Goal: Information Seeking & Learning: Learn about a topic

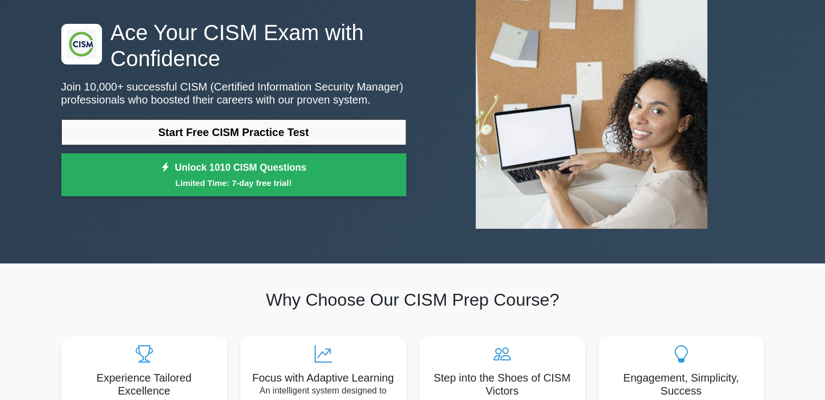
scroll to position [54, 0]
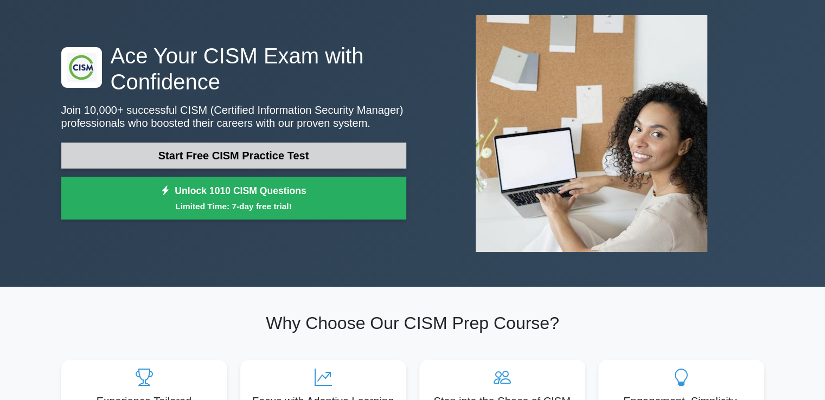
click at [126, 150] on link "Start Free CISM Practice Test" at bounding box center [233, 156] width 345 height 26
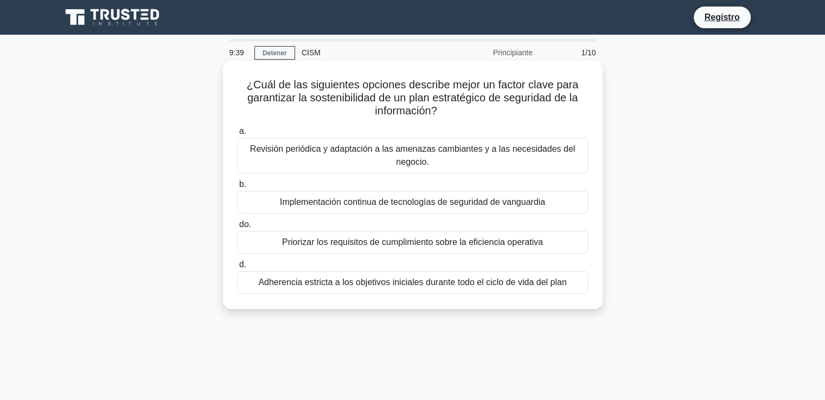
click at [286, 153] on font "Revisión periódica y adaptación a las amenazas cambiantes y a las necesidades d…" at bounding box center [412, 155] width 325 height 22
click at [237, 135] on input "a. Revisión periódica y adaptación a las amenazas cambiantes y a las necesidade…" at bounding box center [237, 131] width 0 height 7
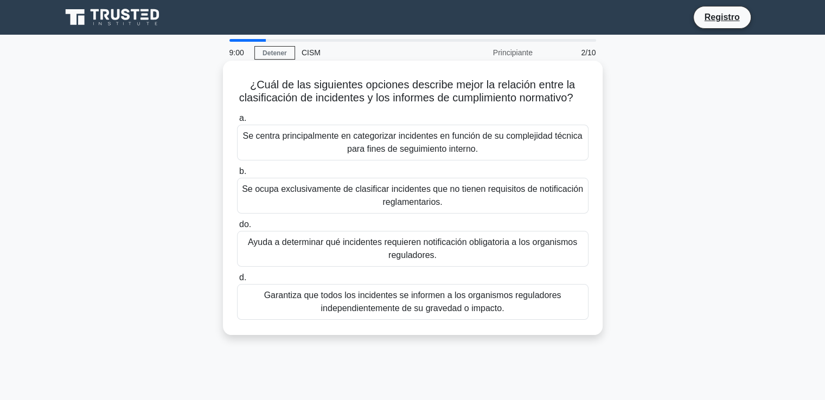
click at [362, 153] on font "Se centra principalmente en categorizar incidentes en función de su complejidad…" at bounding box center [411, 142] width 339 height 22
click at [237, 122] on input "a. Se centra principalmente en categorizar incidentes en función de su compleji…" at bounding box center [237, 118] width 0 height 7
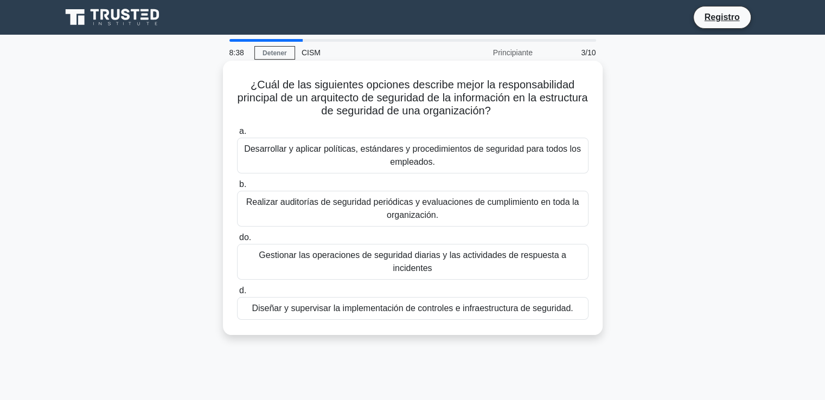
click at [386, 304] on font "Diseñar y supervisar la implementación de controles e infraestructura de seguri…" at bounding box center [412, 308] width 321 height 9
click at [237, 294] on input "d. Diseñar y supervisar la implementación de controles e infraestructura de seg…" at bounding box center [237, 290] width 0 height 7
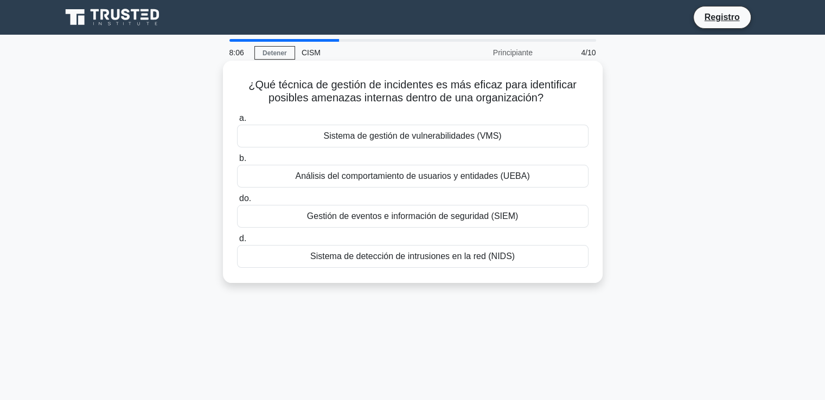
click at [339, 174] on font "Análisis del comportamiento de usuarios y entidades (UEBA)" at bounding box center [412, 175] width 234 height 9
click at [237, 162] on input "b. Análisis del comportamiento de usuarios y entidades (UEBA)" at bounding box center [237, 158] width 0 height 7
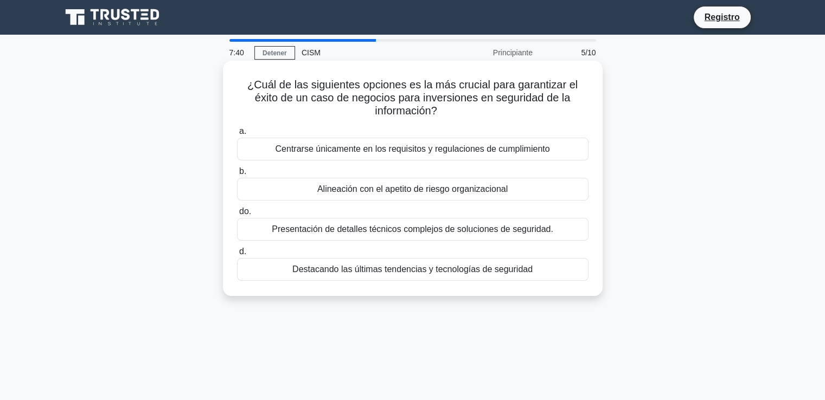
click at [333, 186] on font "Alineación con el apetito de riesgo organizacional" at bounding box center [412, 188] width 190 height 9
click at [237, 175] on input "b. Alineación con el apetito de riesgo organizacional" at bounding box center [237, 171] width 0 height 7
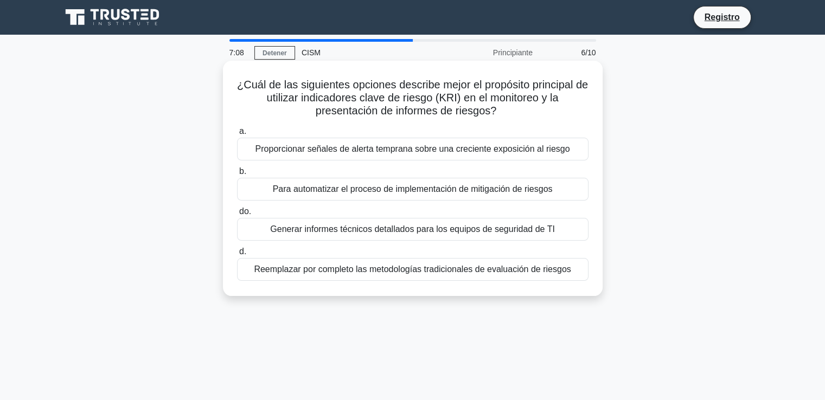
click at [332, 190] on font "Para automatizar el proceso de implementación de mitigación de riesgos" at bounding box center [413, 188] width 280 height 9
click at [237, 175] on input "b. Para automatizar el proceso de implementación de mitigación de riesgos" at bounding box center [237, 171] width 0 height 7
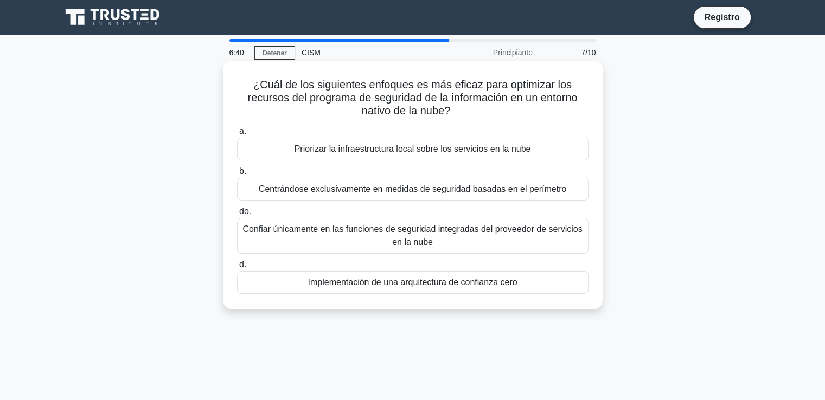
click at [423, 285] on font "Implementación de una arquitectura de confianza cero" at bounding box center [411, 282] width 209 height 9
click at [237, 268] on input "d. Implementación de una arquitectura de confianza cero" at bounding box center [237, 264] width 0 height 7
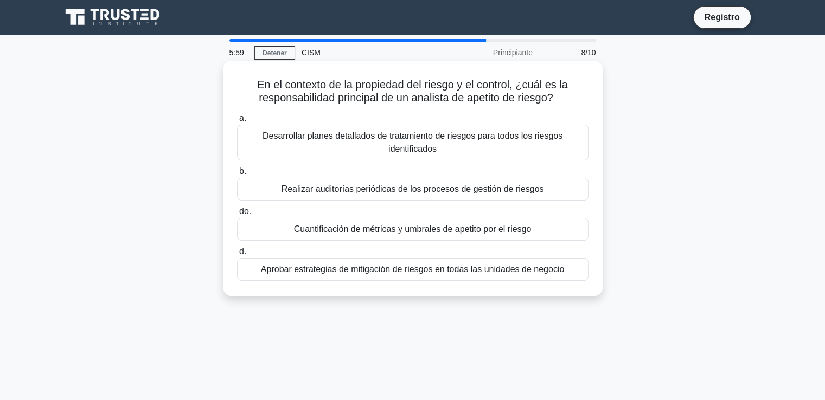
click at [363, 231] on font "Cuantificación de métricas y umbrales de apetito por el riesgo" at bounding box center [413, 228] width 238 height 9
click at [237, 215] on input "do. Cuantificación de métricas y umbrales de apetito por el riesgo" at bounding box center [237, 211] width 0 height 7
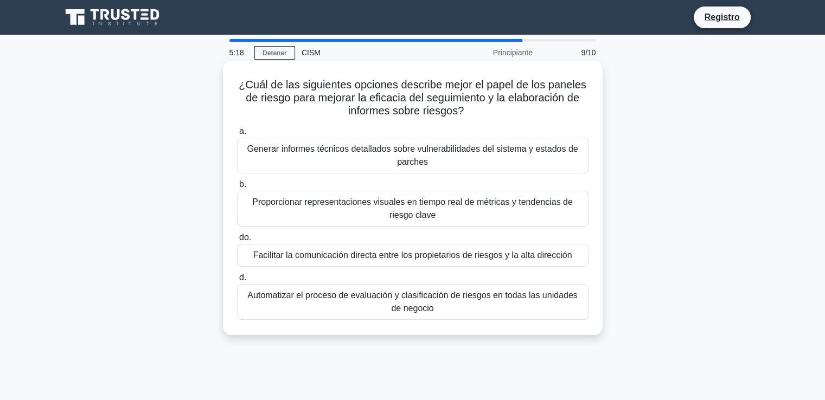
click at [348, 154] on font "Generar informes técnicos detallados sobre vulnerabilidades del sistema y estad…" at bounding box center [412, 155] width 331 height 22
click at [237, 135] on input "a. Generar informes técnicos detallados sobre vulnerabilidades del sistema y es…" at bounding box center [237, 131] width 0 height 7
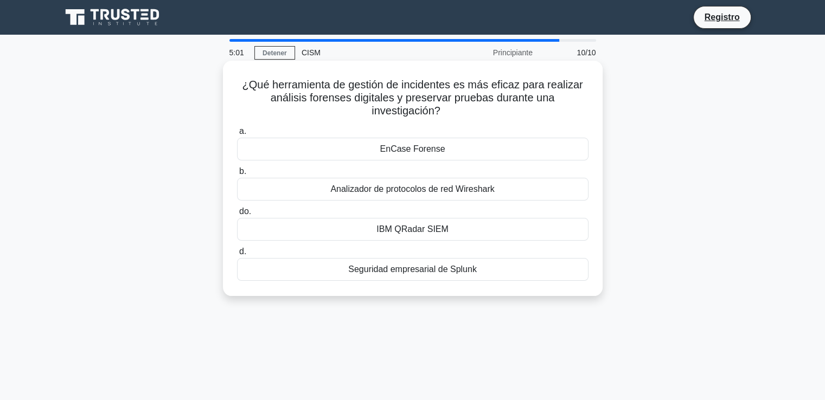
click at [418, 151] on font "EnCase Forense" at bounding box center [412, 148] width 65 height 9
click at [237, 135] on input "a. EnCase Forense" at bounding box center [237, 131] width 0 height 7
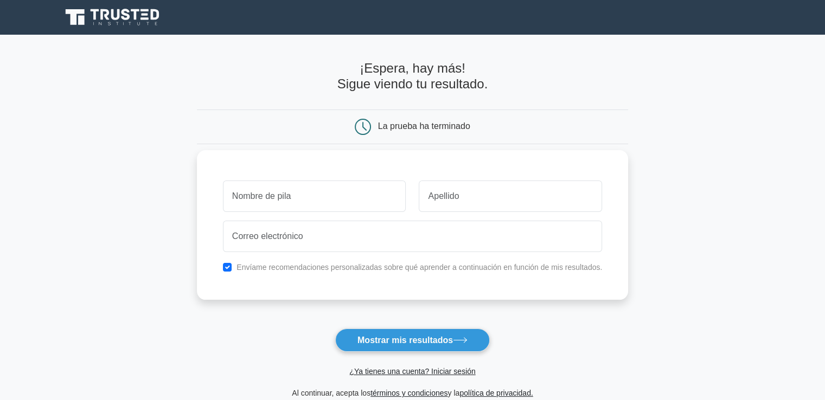
click at [331, 196] on input "text" at bounding box center [314, 196] width 183 height 31
type input "[PERSON_NAME]"
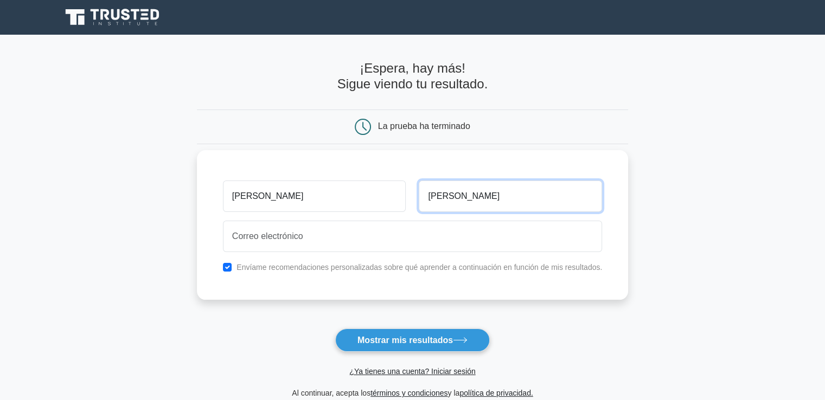
type input "gallegos"
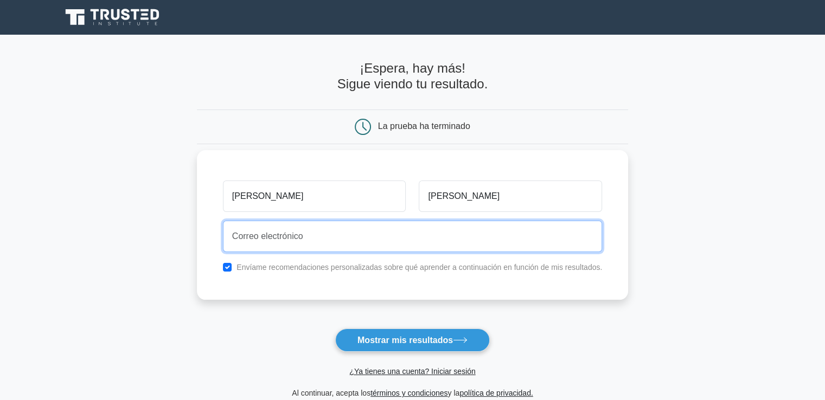
click at [291, 243] on input "email" at bounding box center [412, 236] width 379 height 31
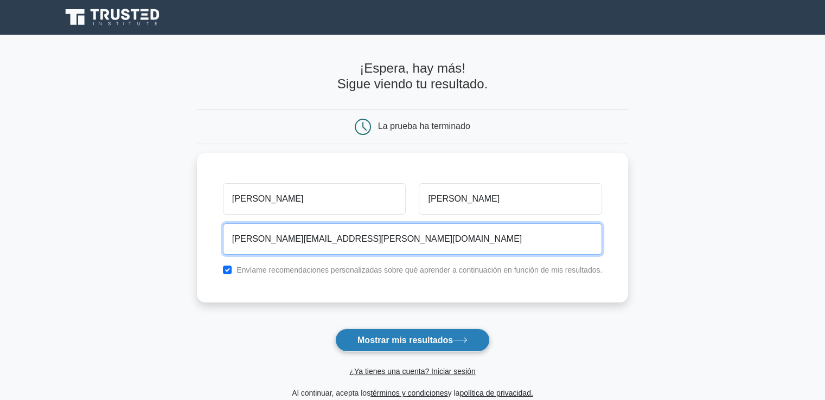
type input "pablo.gallegos.s@hotmail.com"
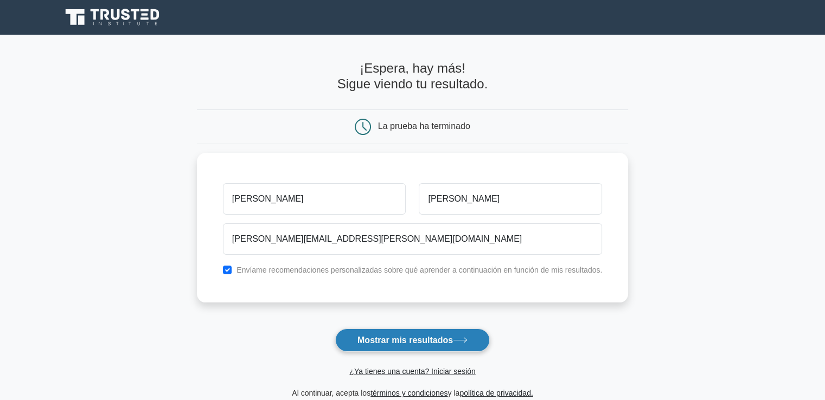
click at [432, 345] on font "Mostrar mis resultados" at bounding box center [404, 340] width 95 height 9
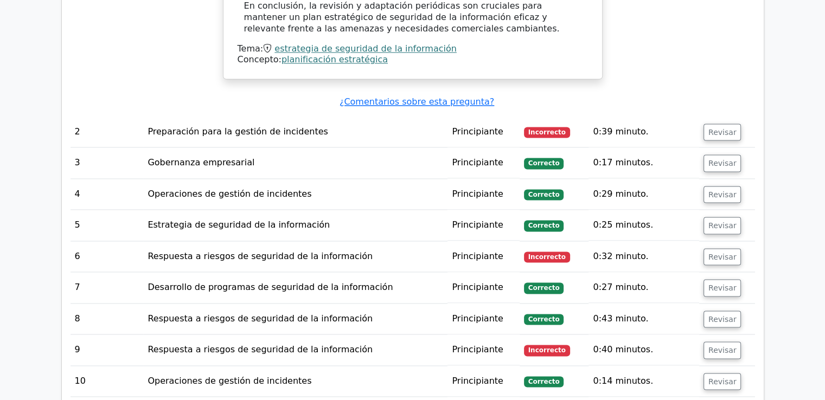
scroll to position [1573, 0]
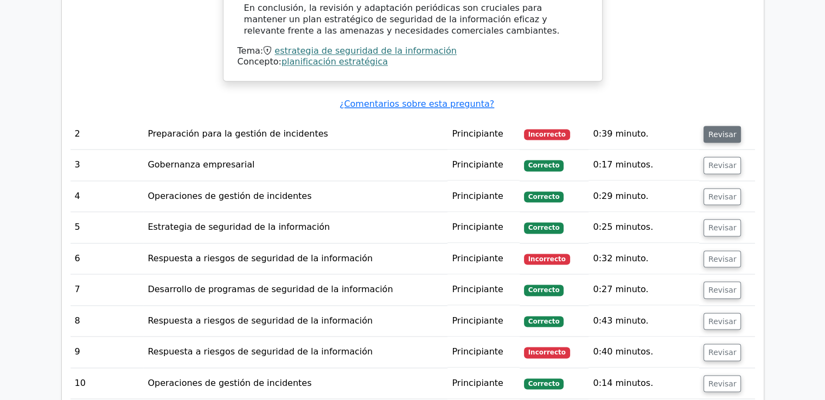
click at [719, 130] on font "Revisar" at bounding box center [722, 134] width 28 height 9
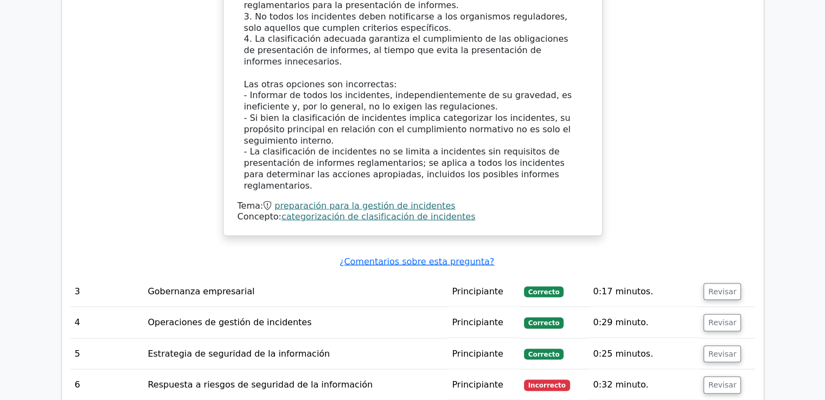
scroll to position [2115, 0]
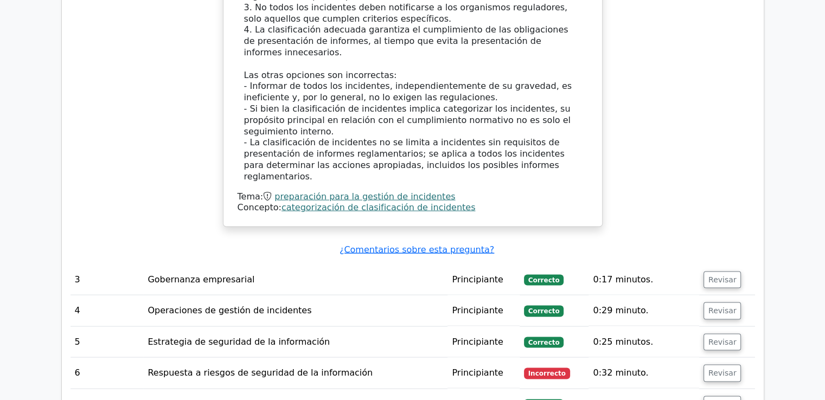
click at [546, 370] on font "Incorrecto" at bounding box center [546, 374] width 37 height 8
click at [729, 369] on font "Revisar" at bounding box center [722, 373] width 28 height 9
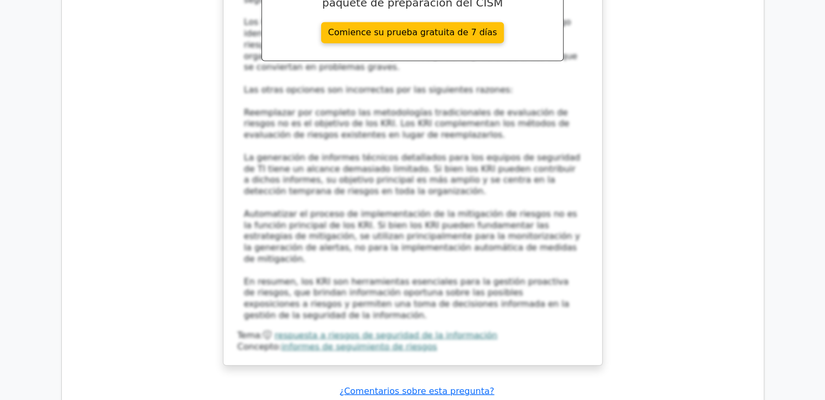
scroll to position [2874, 0]
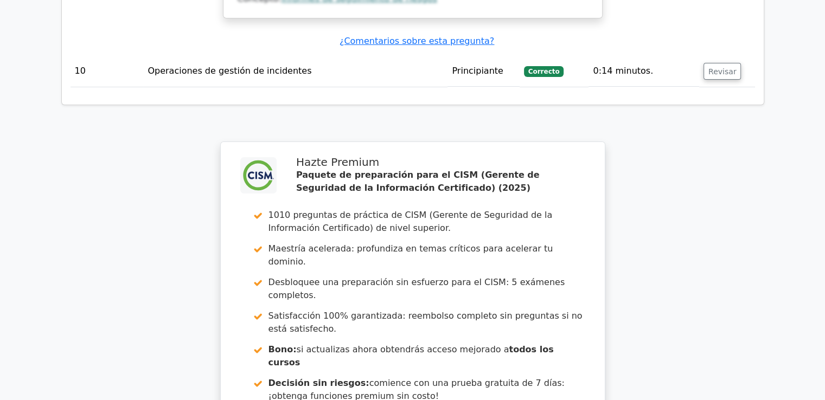
scroll to position [4123, 0]
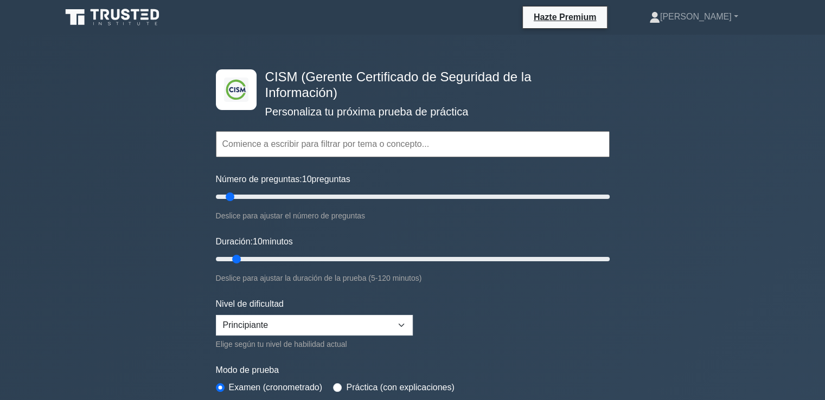
click at [315, 144] on input "text" at bounding box center [413, 144] width 394 height 26
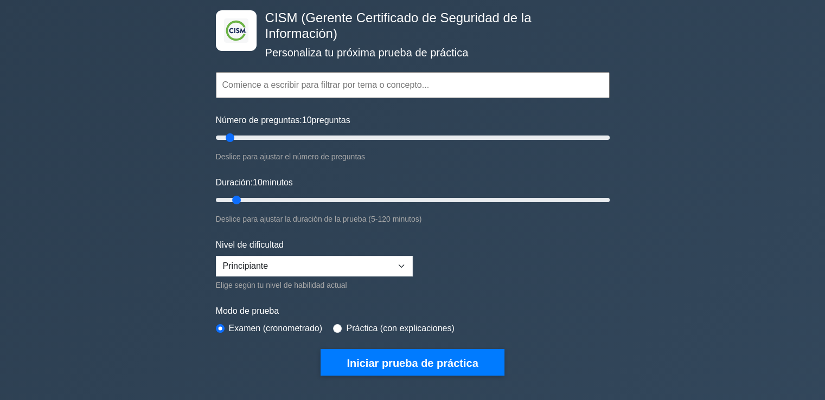
scroll to position [108, 0]
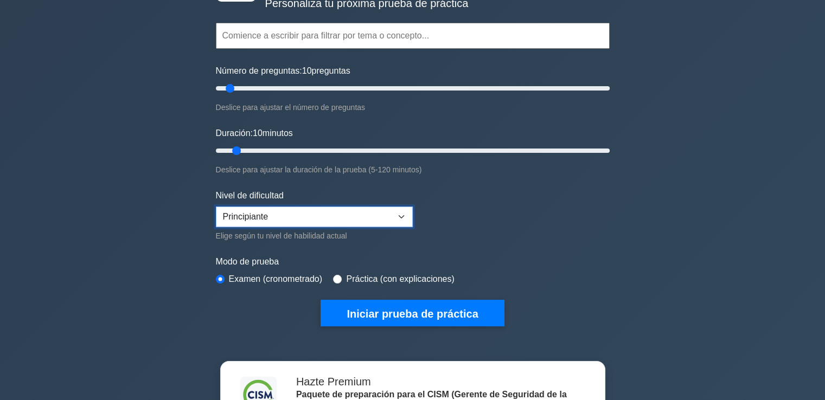
click at [295, 220] on select "Principiante Intermedio Experto" at bounding box center [314, 217] width 197 height 21
select select "expert"
click at [216, 207] on select "Principiante Intermedio Experto" at bounding box center [314, 217] width 197 height 21
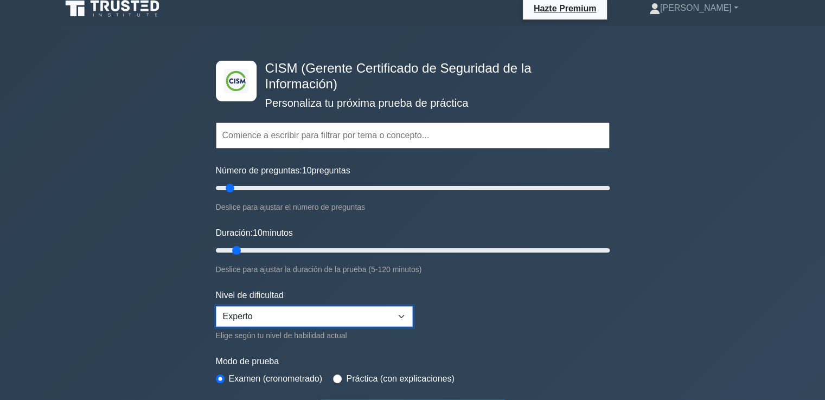
scroll to position [0, 0]
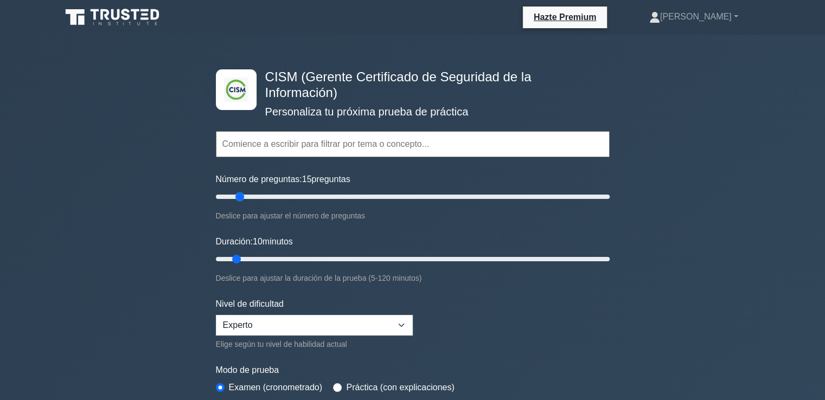
drag, startPoint x: 232, startPoint y: 197, endPoint x: 239, endPoint y: 197, distance: 7.6
click at [239, 197] on input "Número de preguntas: 15 preguntas" at bounding box center [413, 196] width 394 height 13
drag, startPoint x: 239, startPoint y: 197, endPoint x: 252, endPoint y: 198, distance: 12.5
type input "20"
click at [252, 198] on input "Número de preguntas: 20 preguntas" at bounding box center [413, 196] width 394 height 13
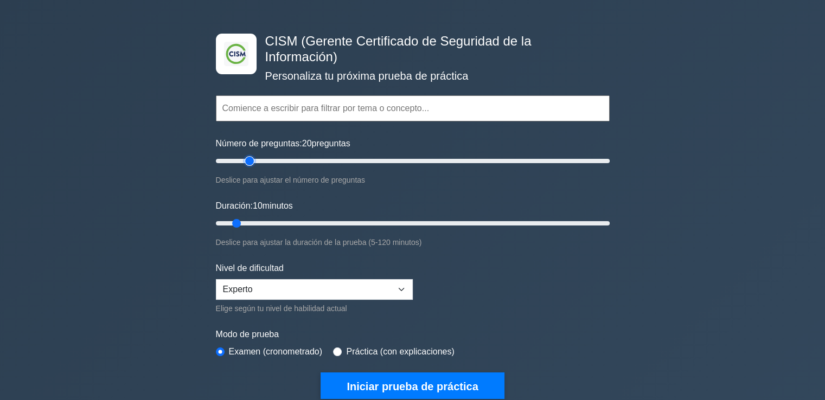
scroll to position [54, 0]
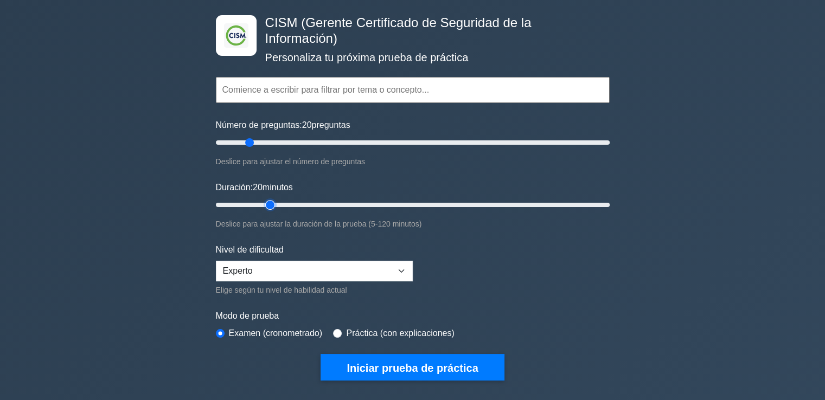
drag, startPoint x: 238, startPoint y: 202, endPoint x: 268, endPoint y: 203, distance: 30.4
type input "20"
click at [268, 203] on input "Duración: 20 minutos" at bounding box center [413, 204] width 394 height 13
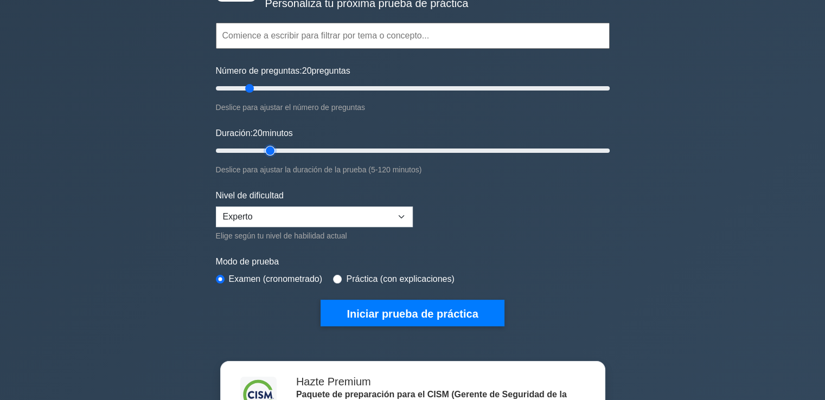
scroll to position [163, 0]
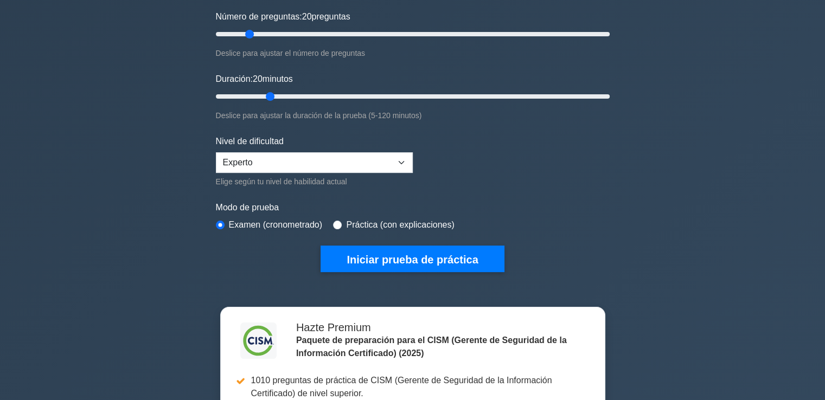
click at [339, 220] on div "Práctica (con explicaciones)" at bounding box center [393, 225] width 121 height 13
click at [337, 221] on input "radio" at bounding box center [337, 225] width 9 height 9
radio input "true"
click at [249, 222] on font "Examen (cronometrado)" at bounding box center [276, 224] width 94 height 9
click at [221, 222] on input "radio" at bounding box center [220, 225] width 9 height 9
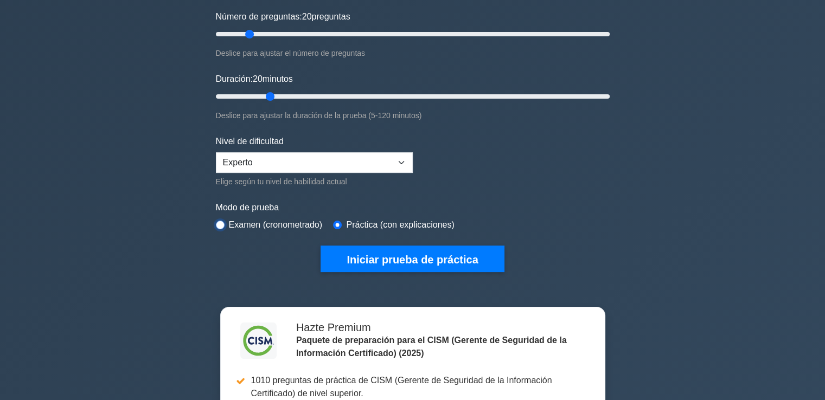
radio input "true"
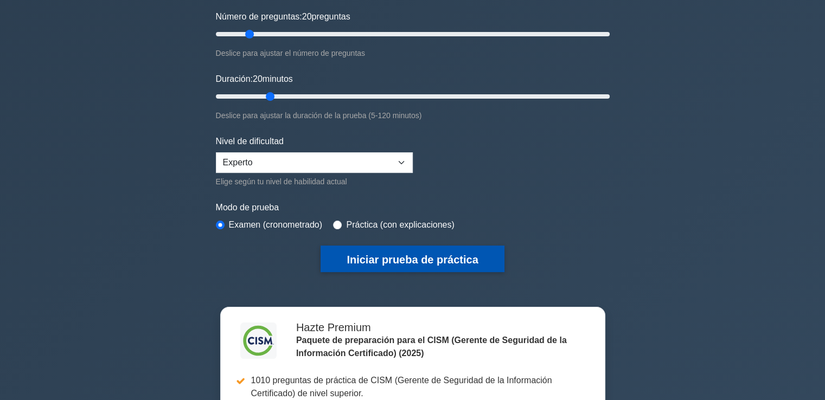
click at [371, 254] on font "Iniciar prueba de práctica" at bounding box center [411, 260] width 131 height 12
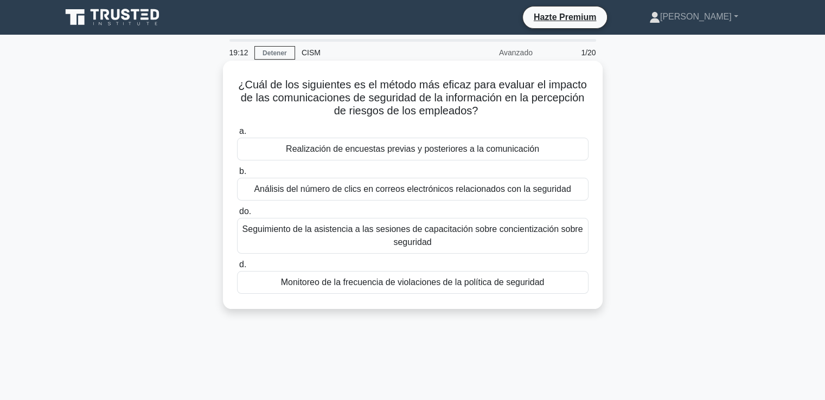
click at [363, 280] on font "Monitoreo de la frecuencia de violaciones de la política de seguridad" at bounding box center [413, 282] width 264 height 9
click at [237, 268] on input "d. Monitoreo de la frecuencia de violaciones de la política de seguridad" at bounding box center [237, 264] width 0 height 7
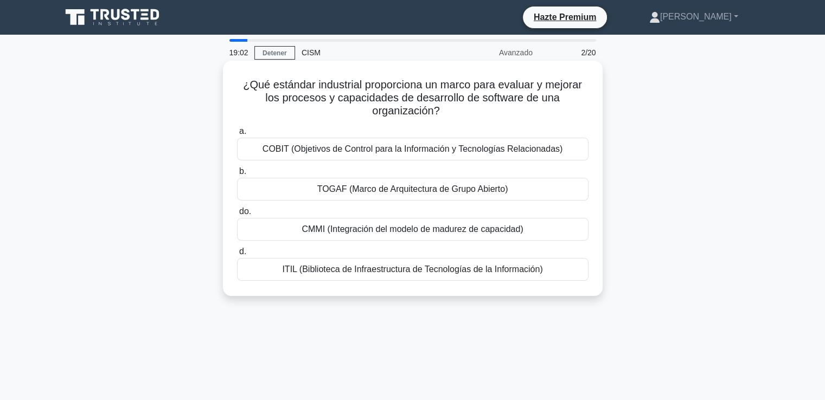
click at [381, 189] on font "TOGAF (Marco de Arquitectura de Grupo Abierto)" at bounding box center [412, 188] width 191 height 9
click at [237, 175] on input "b. TOGAF (Marco de Arquitectura de Grupo Abierto)" at bounding box center [237, 171] width 0 height 7
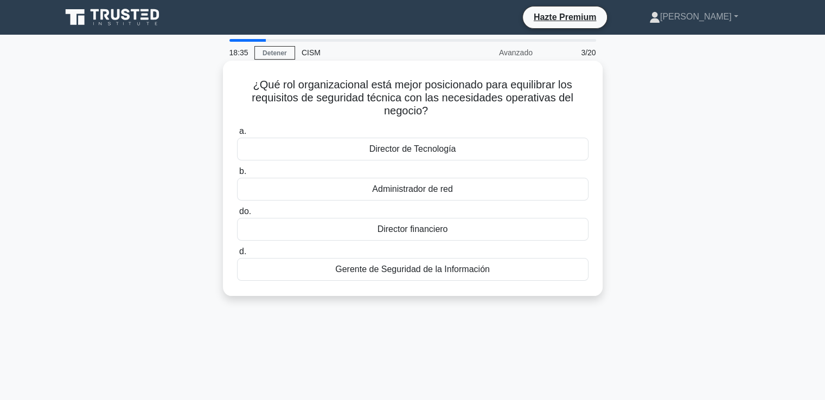
click at [413, 267] on font "Gerente de Seguridad de la Información" at bounding box center [412, 269] width 155 height 9
click at [237, 255] on input "d. Gerente de Seguridad de la Información" at bounding box center [237, 251] width 0 height 7
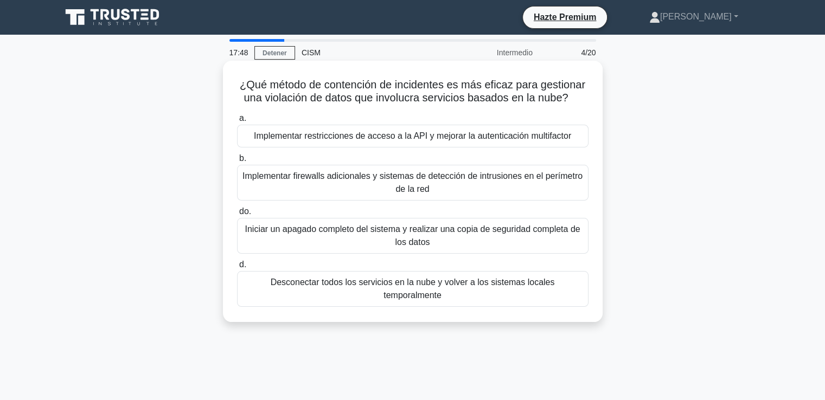
click at [350, 183] on font "Implementar firewalls adicionales y sistemas de detección de intrusiones en el …" at bounding box center [413, 183] width 342 height 26
click at [237, 162] on input "b. Implementar firewalls adicionales y sistemas de detección de intrusiones en …" at bounding box center [237, 158] width 0 height 7
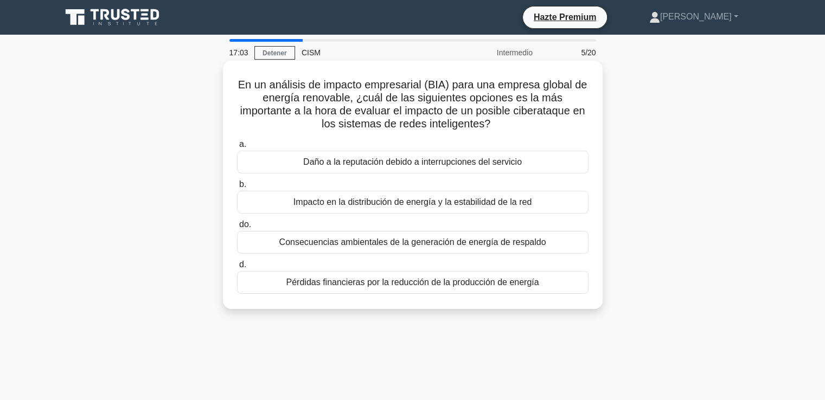
click at [351, 158] on font "Daño a la reputación debido a interrupciones del servicio" at bounding box center [412, 161] width 219 height 9
click at [237, 148] on input "a. Daño a la reputación debido a interrupciones del servicio" at bounding box center [237, 144] width 0 height 7
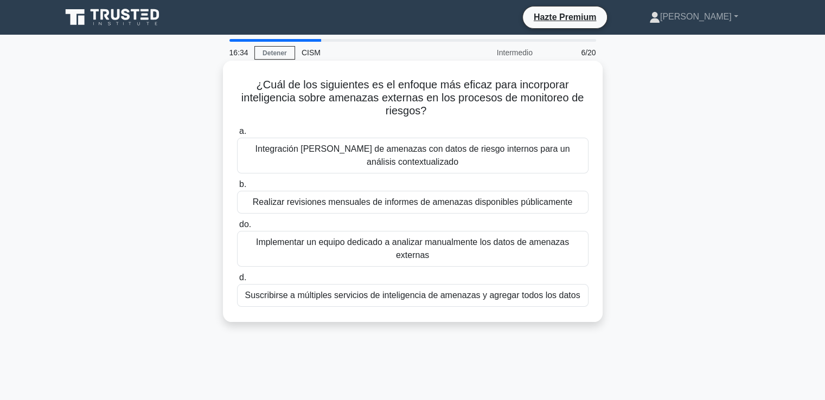
click at [490, 296] on font "Suscribirse a múltiples servicios de inteligencia de amenazas y agregar todos l…" at bounding box center [412, 295] width 335 height 9
click at [237, 281] on input "d. Suscribirse a múltiples servicios de inteligencia de amenazas y agregar todo…" at bounding box center [237, 277] width 0 height 7
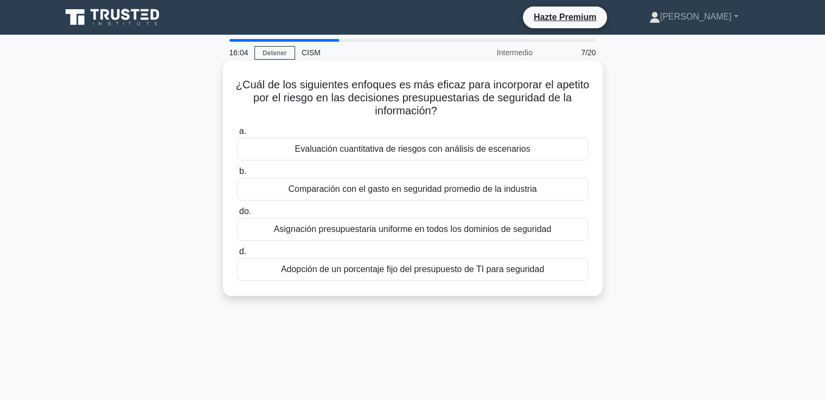
click at [373, 148] on font "Evaluación cuantitativa de riesgos con análisis de escenarios" at bounding box center [411, 148] width 235 height 9
click at [237, 135] on input "a. Evaluación cuantitativa de riesgos con análisis de escenarios" at bounding box center [237, 131] width 0 height 7
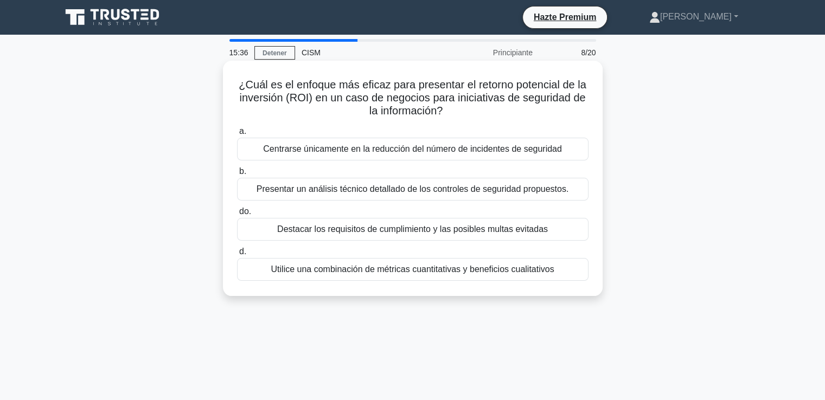
click at [395, 271] on font "Utilice una combinación de métricas cuantitativas y beneficios cualitativos" at bounding box center [412, 269] width 283 height 9
click at [237, 255] on input "d. Utilice una combinación de métricas cuantitativas y beneficios cualitativos" at bounding box center [237, 251] width 0 height 7
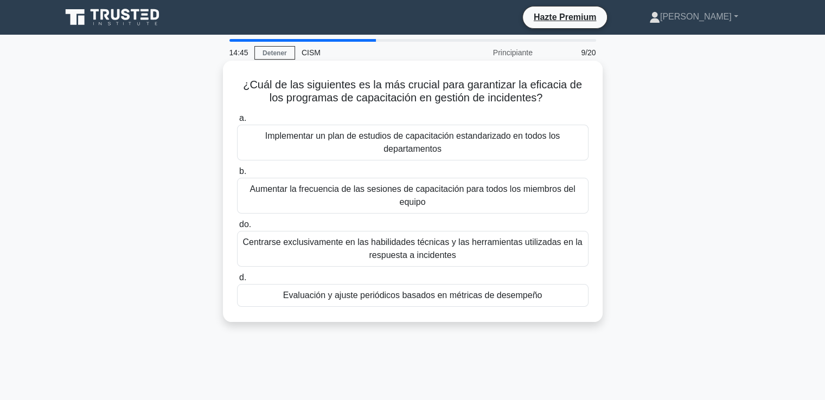
click at [405, 293] on font "Evaluación y ajuste periódicos basados ​​en métricas de desempeño" at bounding box center [412, 295] width 259 height 9
click at [237, 281] on input "d. Evaluación y ajuste periódicos basados ​​en métricas de desempeño" at bounding box center [237, 277] width 0 height 7
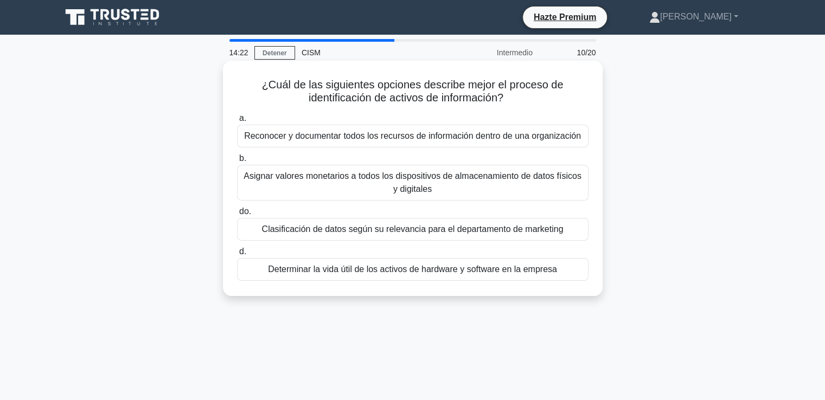
click at [316, 135] on font "Reconocer y documentar todos los recursos de información dentro de una organiza…" at bounding box center [412, 135] width 337 height 9
click at [237, 122] on input "a. Reconocer y documentar todos los recursos de información dentro de una organ…" at bounding box center [237, 118] width 0 height 7
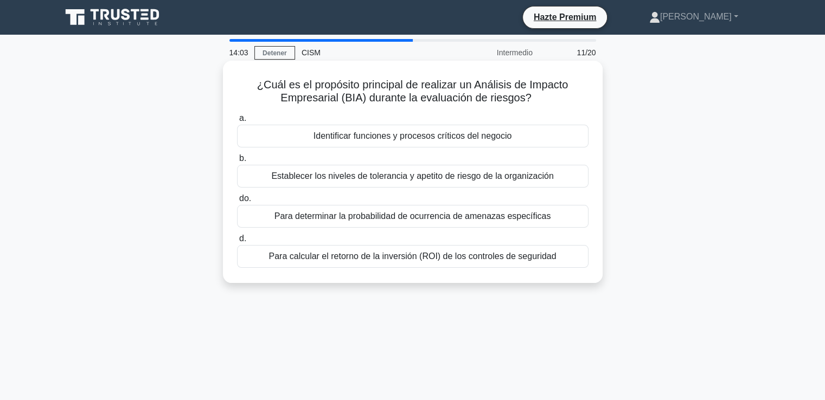
click at [355, 134] on font "Identificar funciones y procesos críticos del negocio" at bounding box center [412, 135] width 198 height 9
click at [237, 122] on input "a. Identificar funciones y procesos críticos del negocio" at bounding box center [237, 118] width 0 height 7
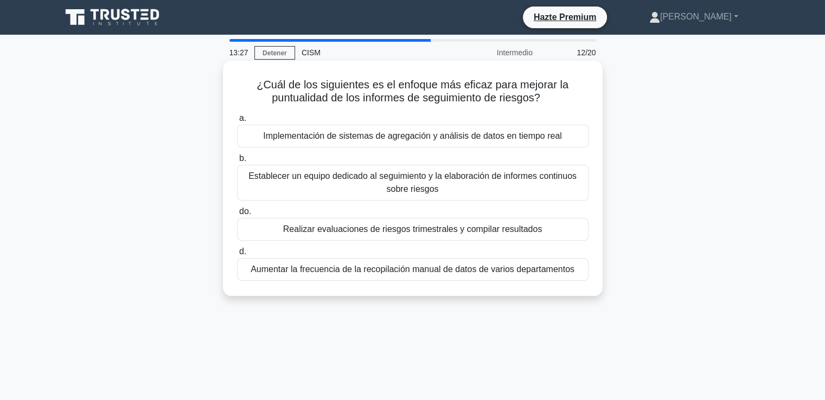
click at [342, 138] on font "Implementación de sistemas de agregación y análisis de datos en tiempo real" at bounding box center [412, 135] width 299 height 9
click at [237, 122] on input "a. Implementación de sistemas de agregación y análisis de datos en tiempo real" at bounding box center [237, 118] width 0 height 7
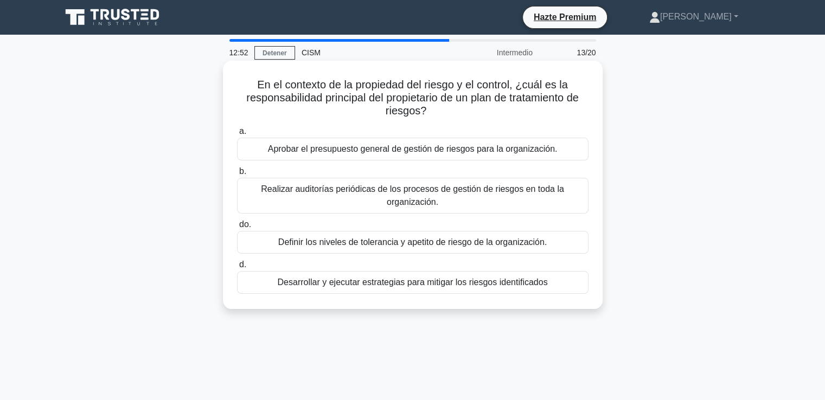
click at [424, 281] on font "Desarrollar y ejecutar estrategias para mitigar los riesgos identificados" at bounding box center [413, 282] width 270 height 9
click at [237, 268] on input "d. Desarrollar y ejecutar estrategias para mitigar los riesgos identificados" at bounding box center [237, 264] width 0 height 7
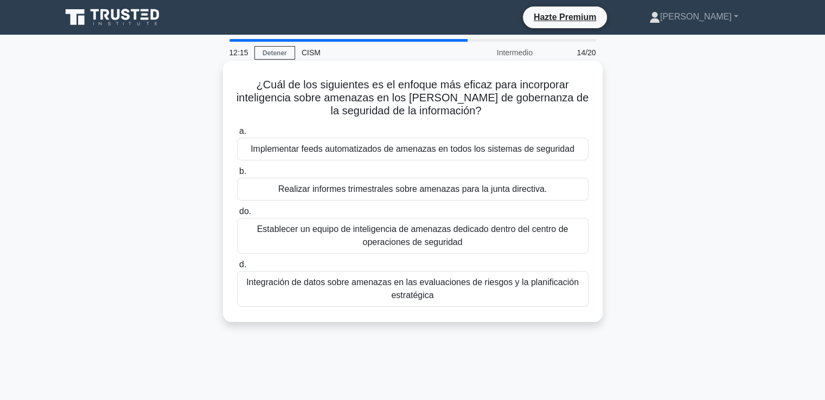
click at [462, 290] on font "Integración de datos sobre amenazas en las evaluaciones de riesgos y la planifi…" at bounding box center [413, 289] width 342 height 26
click at [237, 268] on input "d. Integración de datos sobre amenazas en las evaluaciones de riesgos y la plan…" at bounding box center [237, 264] width 0 height 7
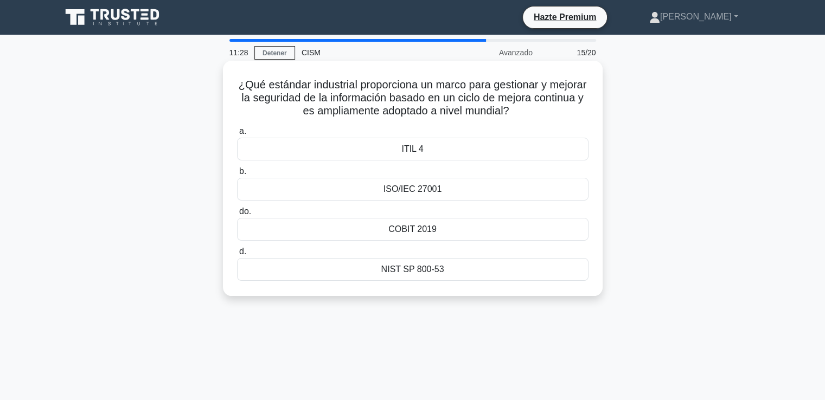
click at [397, 191] on font "ISO/IEC 27001" at bounding box center [412, 188] width 59 height 9
click at [237, 175] on input "b. ISO/IEC 27001" at bounding box center [237, 171] width 0 height 7
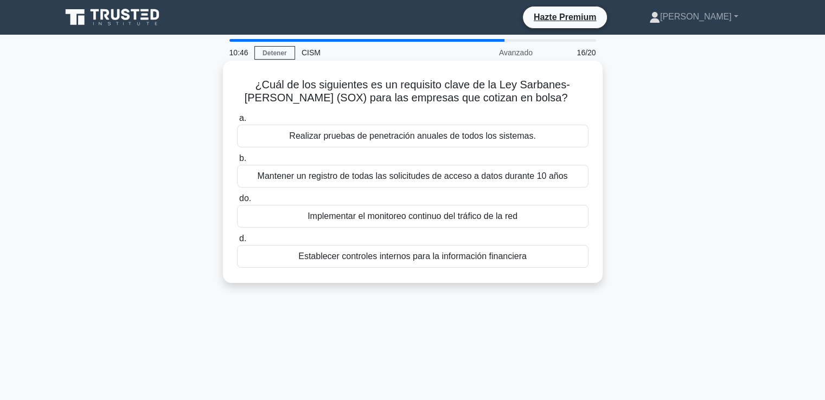
click at [409, 255] on font "Establecer controles internos para la información financiera" at bounding box center [412, 256] width 228 height 9
click at [237, 242] on input "d. Establecer controles internos para la información financiera" at bounding box center [237, 238] width 0 height 7
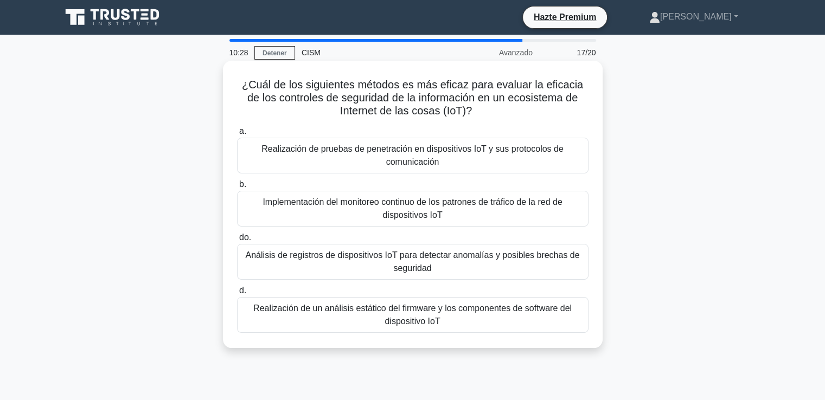
click at [401, 151] on font "Realización de pruebas de penetración en dispositivos IoT y sus protocolos de c…" at bounding box center [411, 155] width 301 height 22
click at [237, 135] on input "a. Realización de pruebas de penetración en dispositivos IoT y sus protocolos d…" at bounding box center [237, 131] width 0 height 7
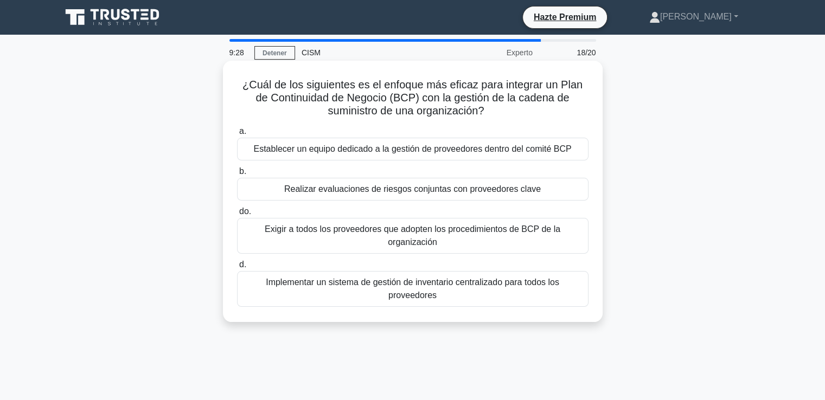
click at [360, 191] on font "Realizar evaluaciones de riesgos conjuntas con proveedores clave" at bounding box center [412, 188] width 256 height 9
click at [237, 175] on input "b. Realizar evaluaciones de riesgos conjuntas con proveedores clave" at bounding box center [237, 171] width 0 height 7
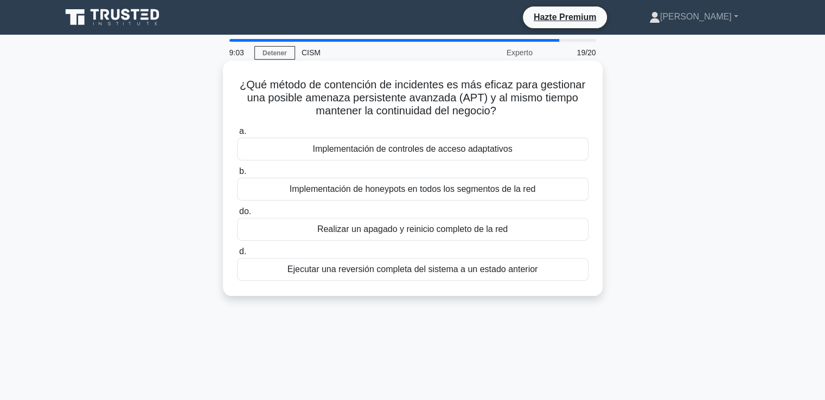
click at [356, 189] on font "Implementación de honeypots en todos los segmentos de la red" at bounding box center [413, 188] width 246 height 9
click at [237, 175] on input "b. Implementación de honeypots en todos los segmentos de la red" at bounding box center [237, 171] width 0 height 7
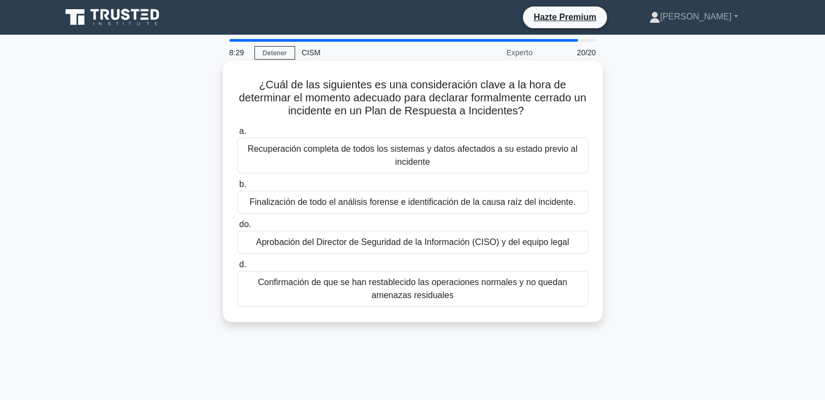
click at [469, 204] on font "Finalización de todo el análisis forense e identificación de la causa raíz del …" at bounding box center [412, 201] width 326 height 9
click at [237, 188] on input "b. Finalización de todo el análisis forense e identificación de la causa raíz d…" at bounding box center [237, 184] width 0 height 7
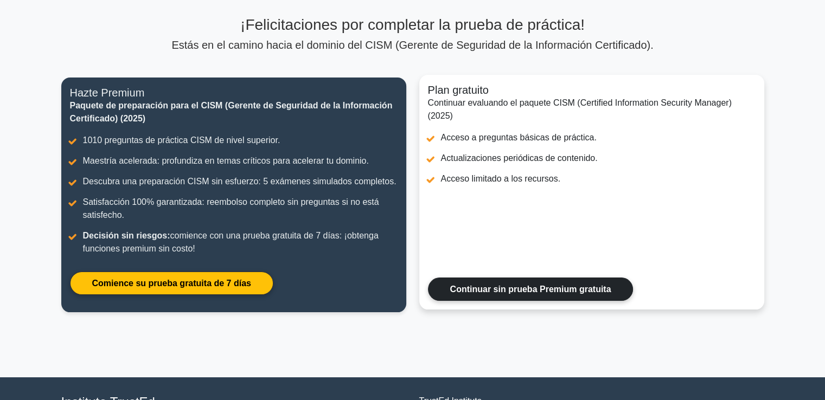
scroll to position [60, 0]
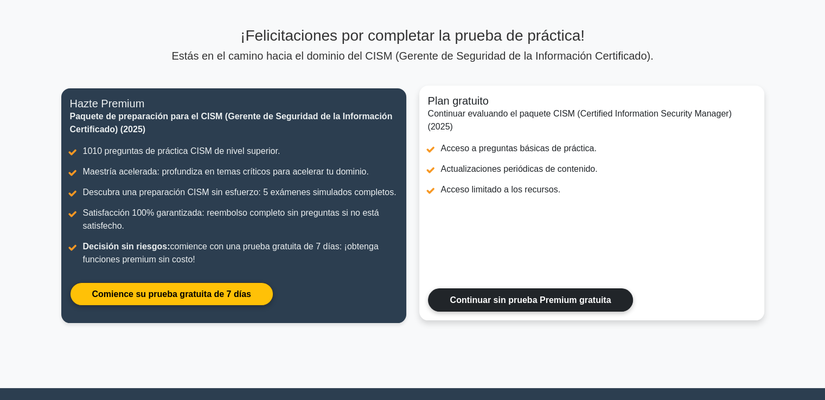
click at [556, 300] on link "Continuar sin prueba Premium gratuita" at bounding box center [531, 299] width 206 height 23
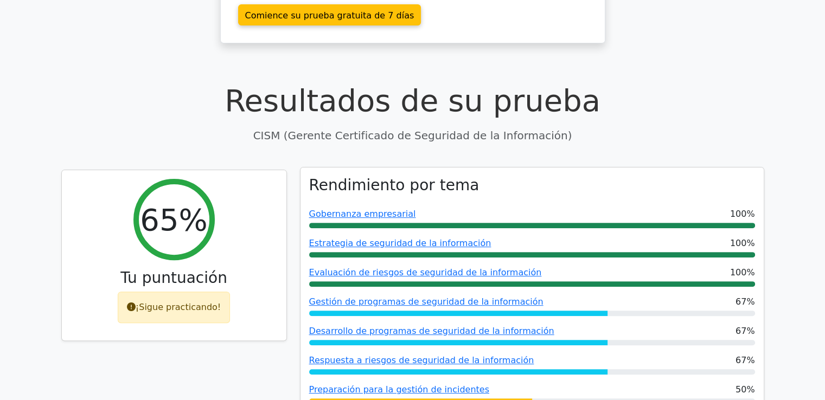
scroll to position [380, 0]
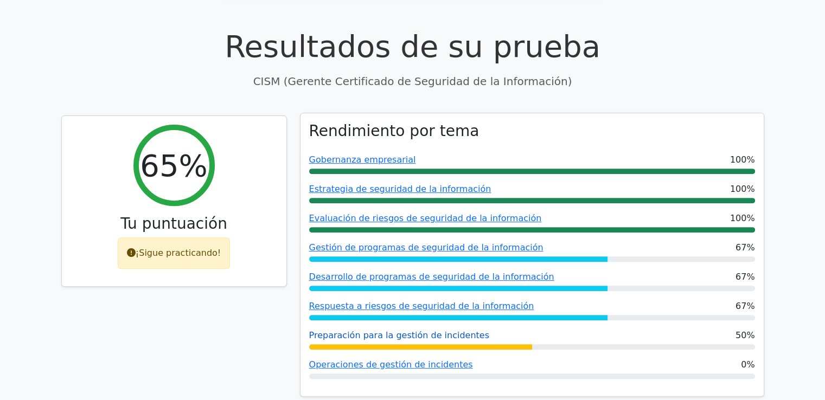
click at [345, 330] on font "Preparación para la gestión de incidentes" at bounding box center [399, 335] width 180 height 10
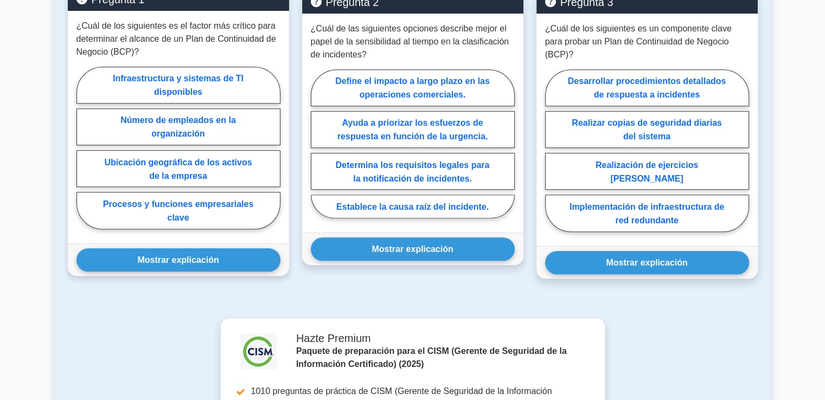
scroll to position [705, 0]
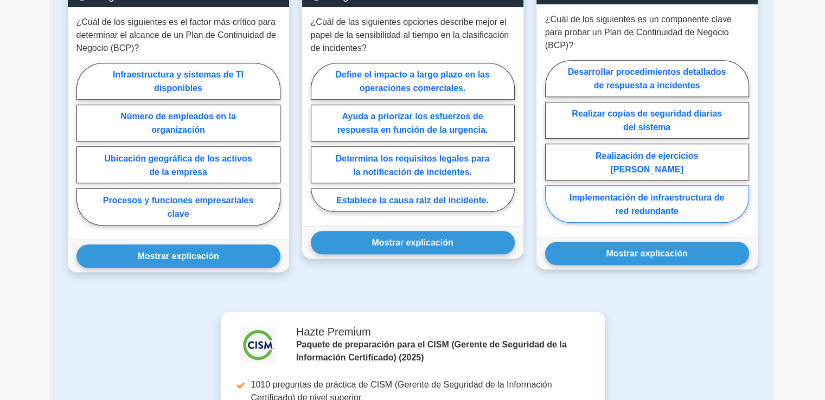
click at [631, 193] on font "Implementación de infraestructura de red redundante" at bounding box center [646, 204] width 155 height 23
click at [552, 148] on input "Implementación de infraestructura de red redundante" at bounding box center [548, 144] width 7 height 7
radio input "true"
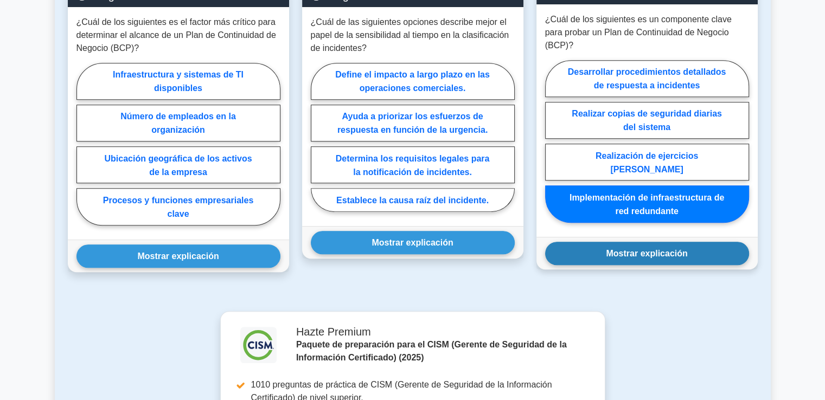
click at [639, 249] on font "Mostrar explicación" at bounding box center [646, 253] width 81 height 9
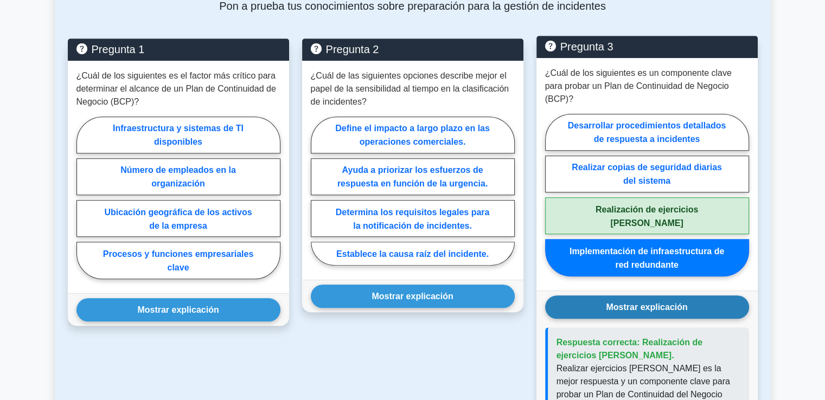
scroll to position [651, 0]
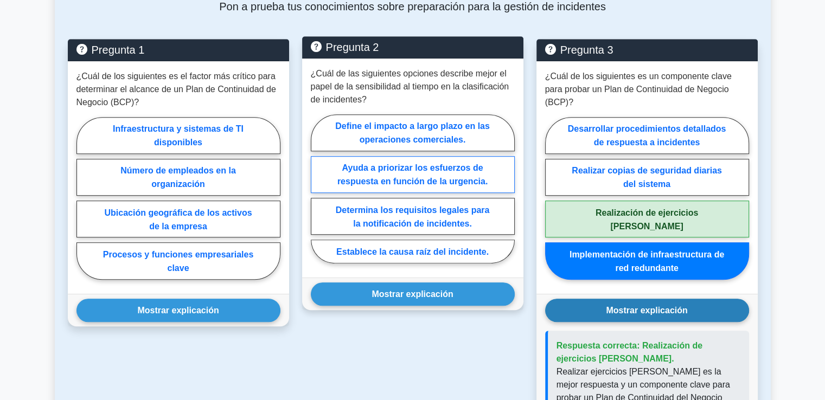
click at [381, 163] on font "Ayuda a priorizar los esfuerzos de respuesta en función de la urgencia." at bounding box center [412, 174] width 150 height 23
click at [318, 188] on input "Ayuda a priorizar los esfuerzos de respuesta en función de la urgencia." at bounding box center [314, 191] width 7 height 7
radio input "true"
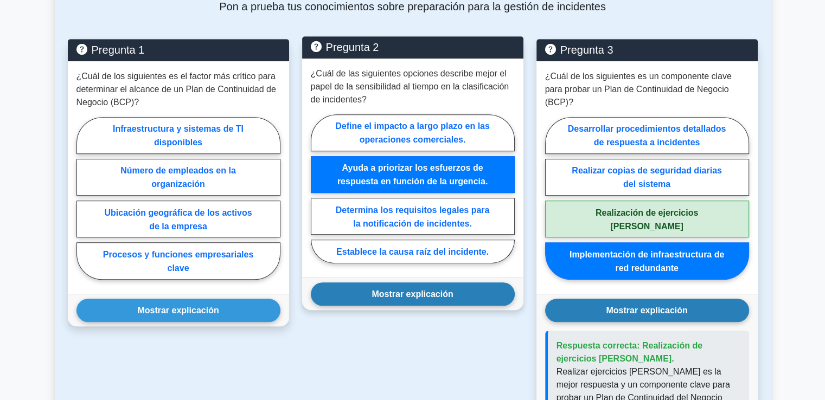
click at [397, 290] on font "Mostrar explicación" at bounding box center [411, 294] width 81 height 9
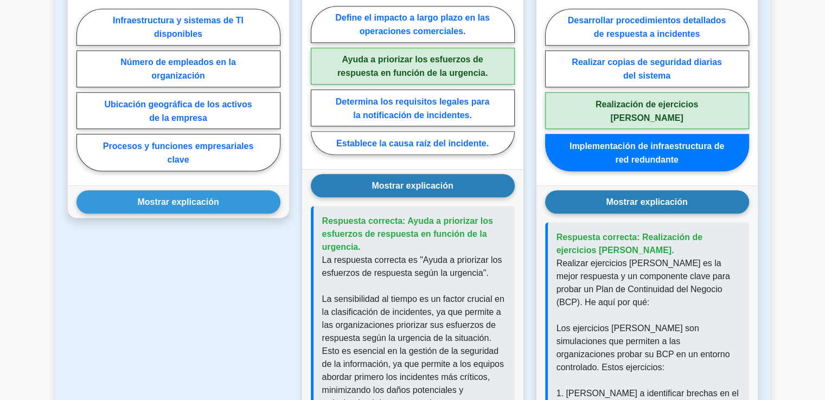
scroll to position [596, 0]
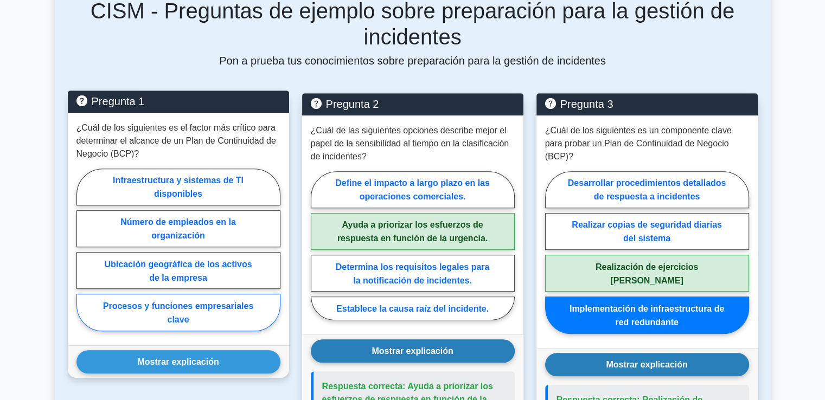
click at [147, 301] on font "Procesos y funciones empresariales clave" at bounding box center [178, 312] width 150 height 23
click at [84, 256] on input "Procesos y funciones empresariales clave" at bounding box center [79, 252] width 7 height 7
radio input "true"
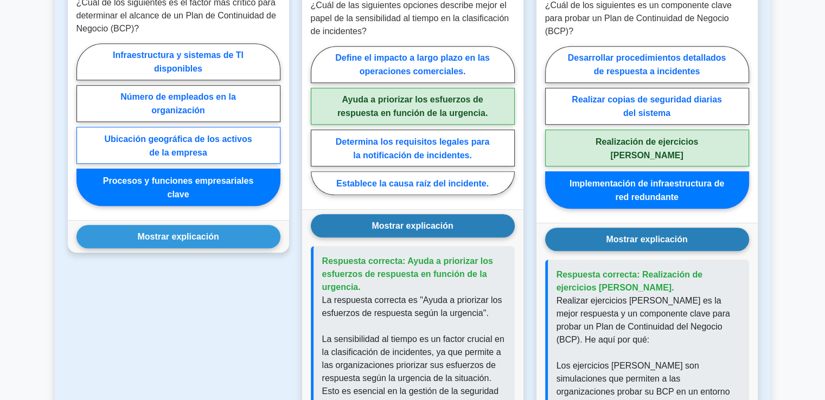
scroll to position [759, 0]
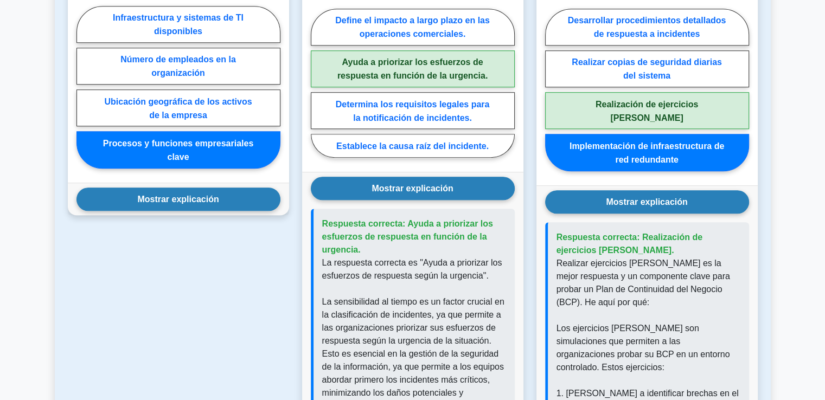
click at [180, 195] on font "Mostrar explicación" at bounding box center [177, 199] width 81 height 9
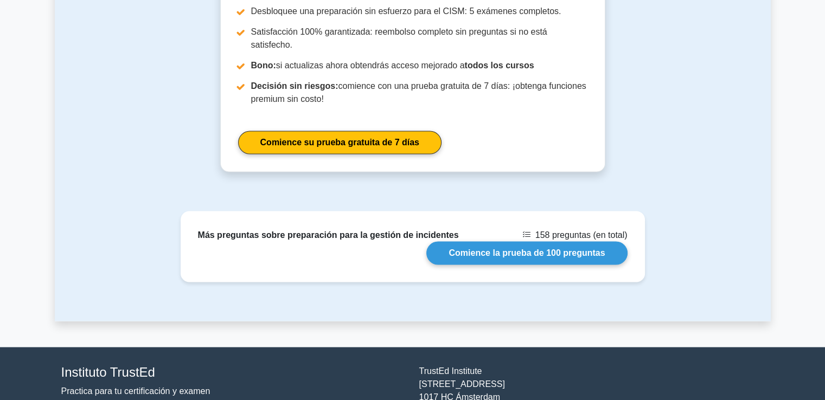
scroll to position [1944, 0]
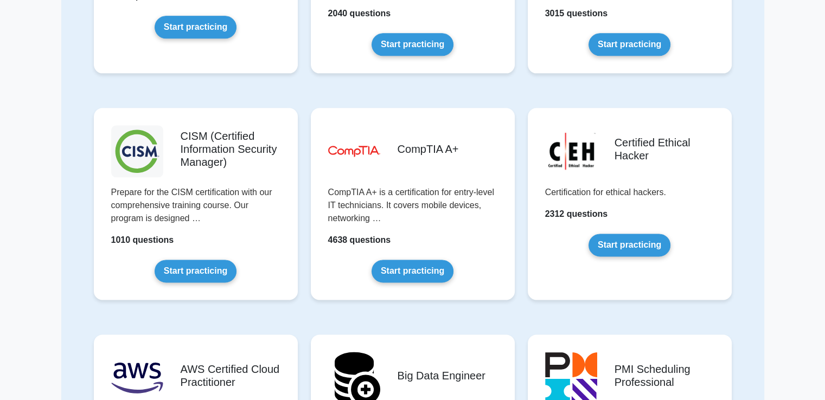
scroll to position [1354, 0]
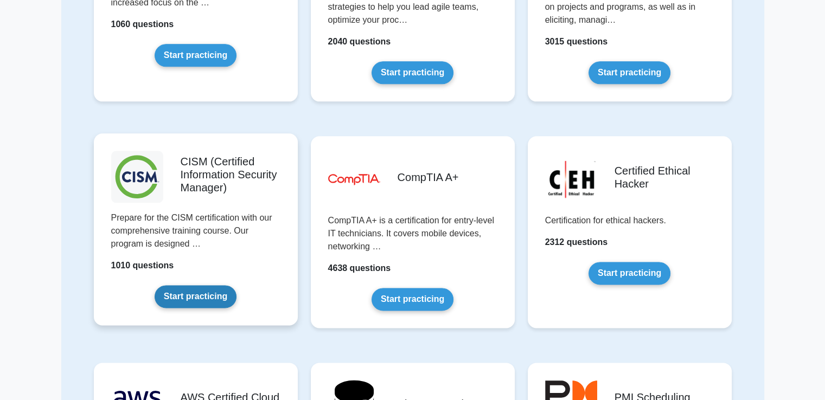
click at [219, 285] on link "Start practicing" at bounding box center [196, 296] width 82 height 23
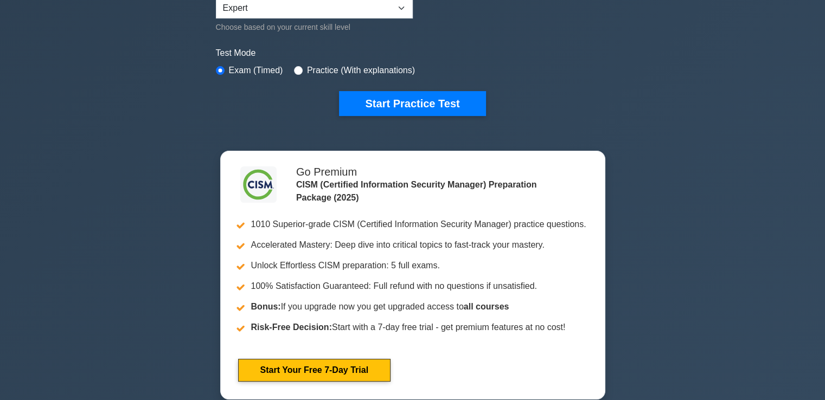
scroll to position [271, 0]
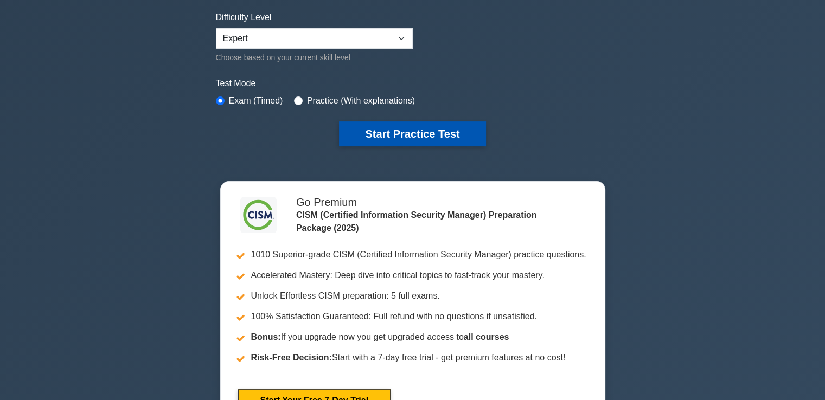
click at [394, 125] on button "Start Practice Test" at bounding box center [412, 133] width 146 height 25
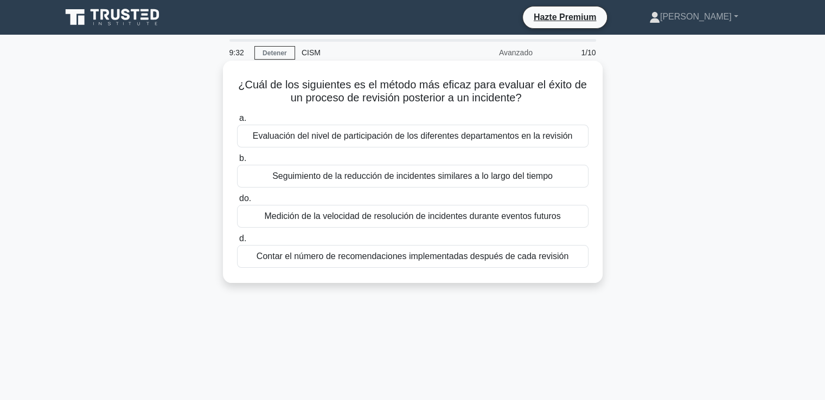
click at [597, 199] on div "¿Cuál de los siguientes es el método más eficaz para evaluar el éxito de un pro…" at bounding box center [412, 172] width 371 height 214
click at [384, 260] on font "Contar el número de recomendaciones implementadas después de cada revisión" at bounding box center [412, 256] width 312 height 9
click at [237, 242] on input "d. Contar el número de recomendaciones implementadas después de cada revisión" at bounding box center [237, 238] width 0 height 7
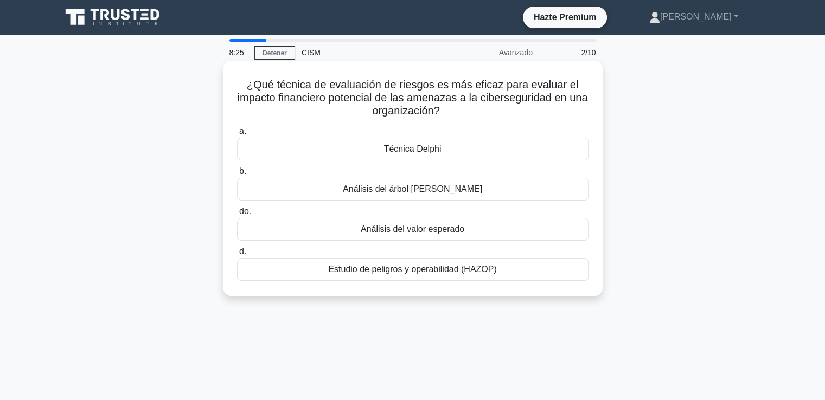
click at [398, 268] on font "Estudio de peligros y operabilidad (HAZOP)" at bounding box center [412, 269] width 168 height 9
click at [237, 255] on input "d. Estudio de peligros y operabilidad (HAZOP)" at bounding box center [237, 251] width 0 height 7
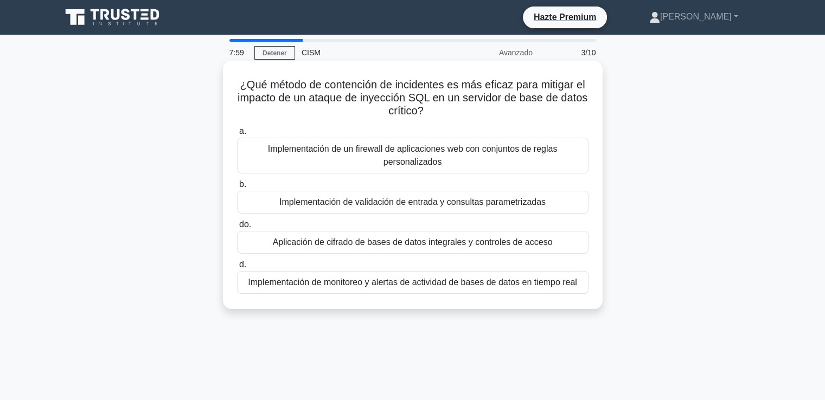
click at [343, 243] on font "Aplicación de cifrado de bases de datos integrales y controles de acceso" at bounding box center [413, 242] width 280 height 9
click at [237, 228] on input "do. Aplicación de cifrado de bases de datos integrales y controles de acceso" at bounding box center [237, 224] width 0 height 7
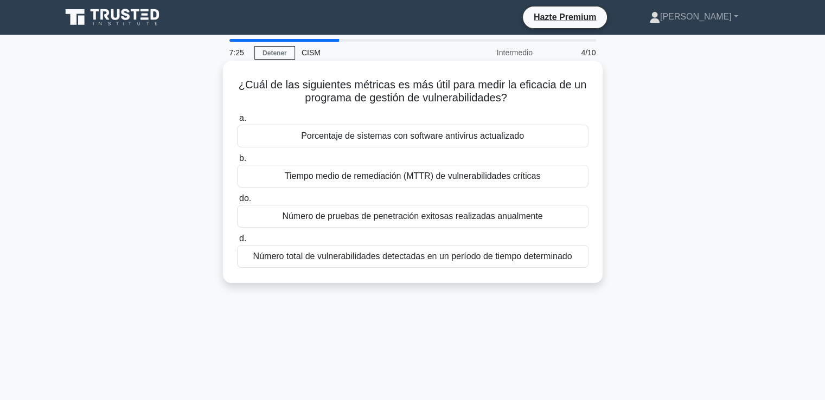
click at [444, 180] on font "Tiempo medio de remediación (MTTR) de vulnerabilidades críticas" at bounding box center [413, 175] width 256 height 9
click at [237, 162] on input "b. Tiempo medio de remediación (MTTR) de vulnerabilidades críticas" at bounding box center [237, 158] width 0 height 7
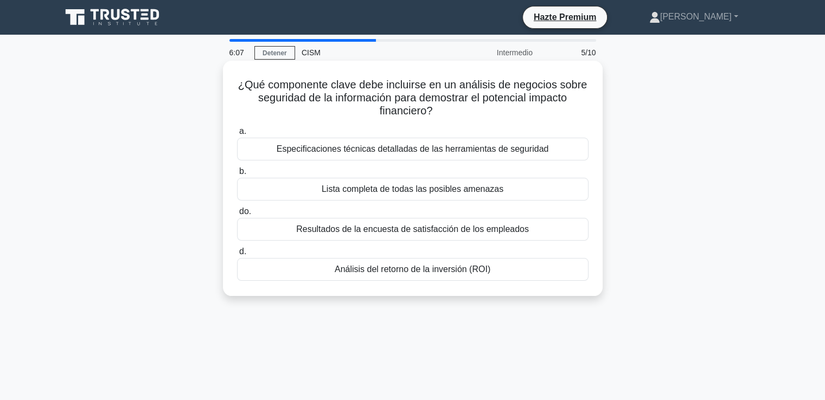
click at [442, 271] on font "Análisis del retorno de la inversión (ROI)" at bounding box center [413, 269] width 156 height 9
click at [237, 255] on input "d. Análisis del retorno de la inversión (ROI)" at bounding box center [237, 251] width 0 height 7
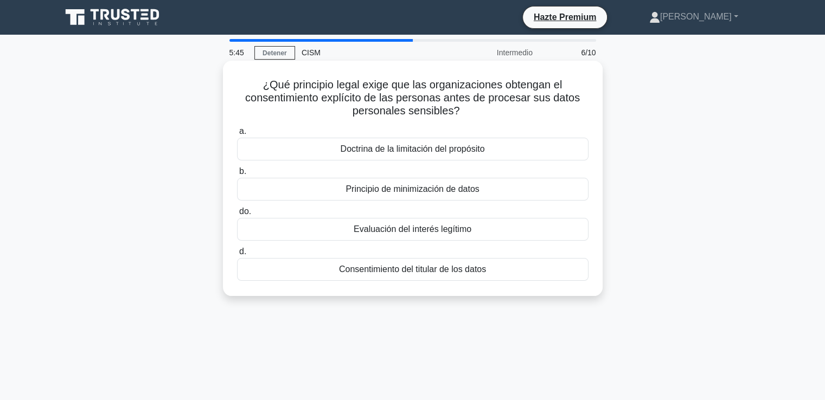
click at [440, 274] on font "Consentimiento del titular de los datos" at bounding box center [412, 269] width 147 height 9
click at [237, 255] on input "d. Consentimiento del titular de los datos" at bounding box center [237, 251] width 0 height 7
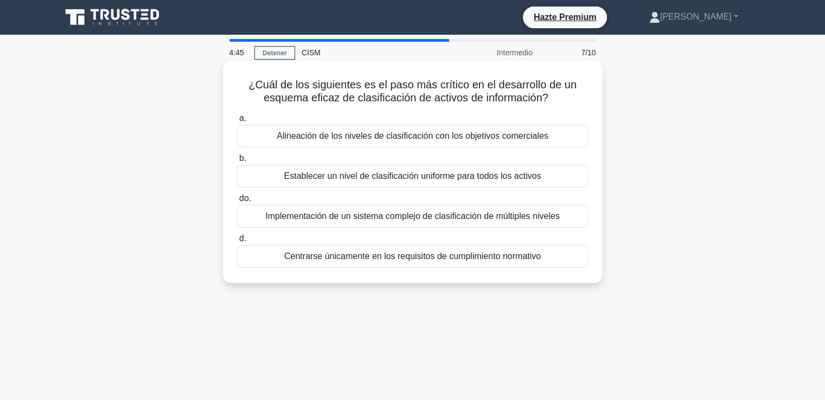
click at [352, 219] on font "Implementación de un sistema complejo de clasificación de múltiples niveles" at bounding box center [412, 215] width 294 height 9
click at [237, 202] on input "do. Implementación de un sistema complejo de clasificación de múltiples niveles" at bounding box center [237, 198] width 0 height 7
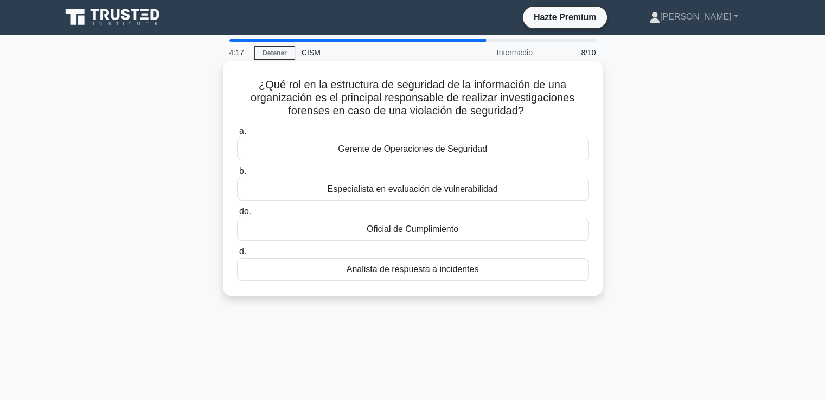
click at [438, 268] on font "Analista de respuesta a incidentes" at bounding box center [412, 269] width 132 height 9
click at [237, 255] on input "d. Analista de respuesta a incidentes" at bounding box center [237, 251] width 0 height 7
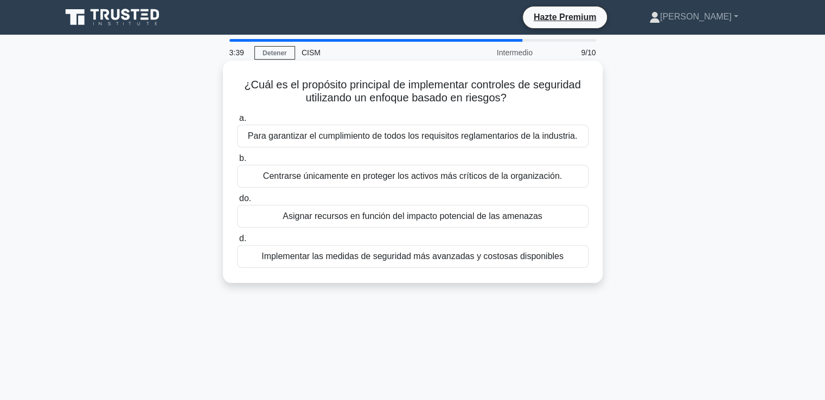
click at [369, 217] on font "Asignar recursos en función del impacto potencial de las amenazas" at bounding box center [413, 215] width 260 height 9
click at [237, 202] on input "do. Asignar recursos en función del impacto potencial de las amenazas" at bounding box center [237, 198] width 0 height 7
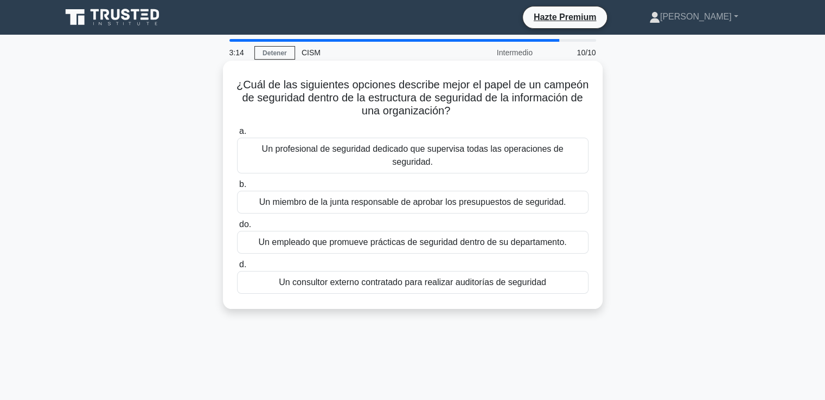
click at [440, 278] on font "Un consultor externo contratado para realizar auditorías de seguridad" at bounding box center [412, 282] width 267 height 9
click at [237, 268] on input "d. Un consultor externo contratado para realizar auditorías de seguridad" at bounding box center [237, 264] width 0 height 7
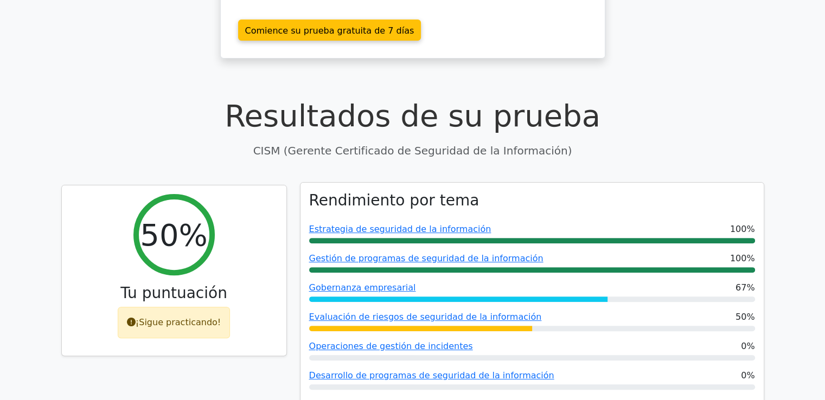
scroll to position [325, 0]
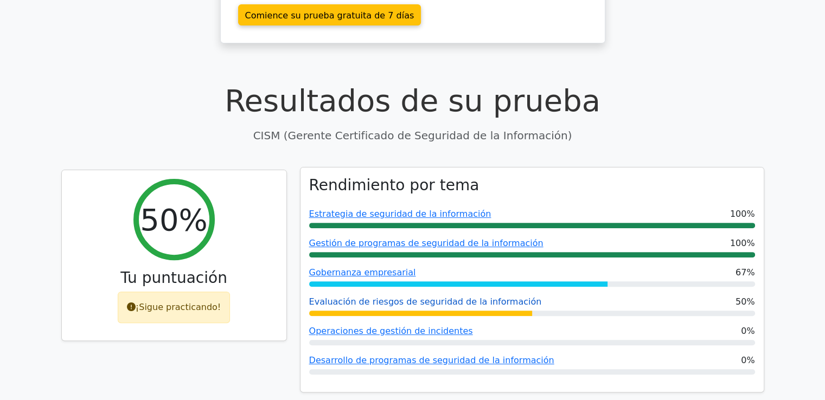
click at [416, 297] on font "Evaluación de riesgos de seguridad de la información" at bounding box center [425, 302] width 233 height 10
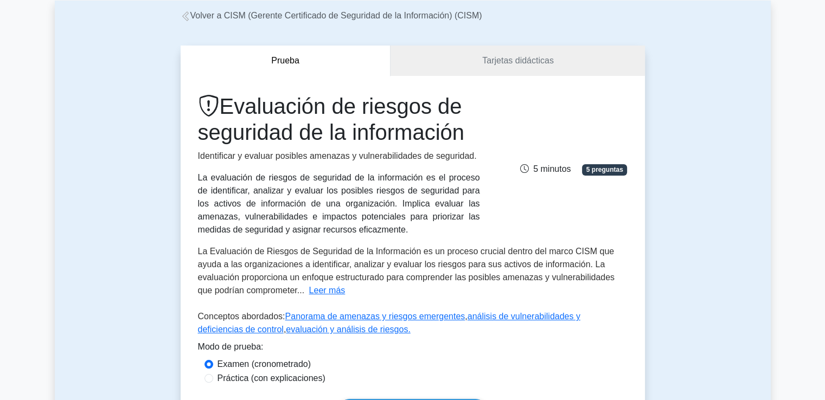
scroll to position [108, 0]
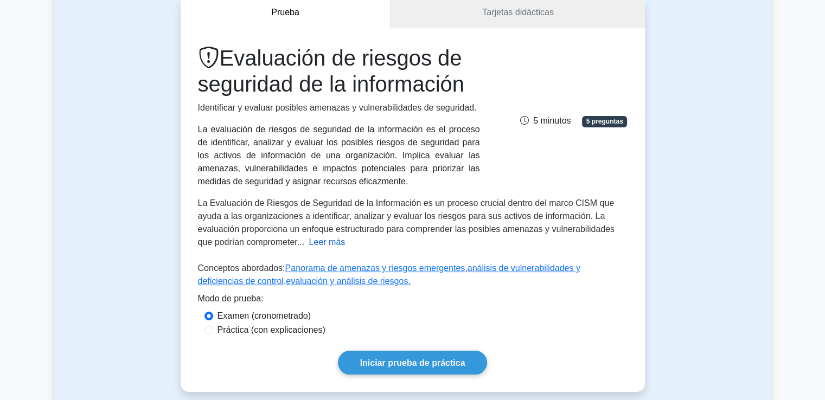
click at [310, 242] on font "Leer más" at bounding box center [327, 242] width 36 height 9
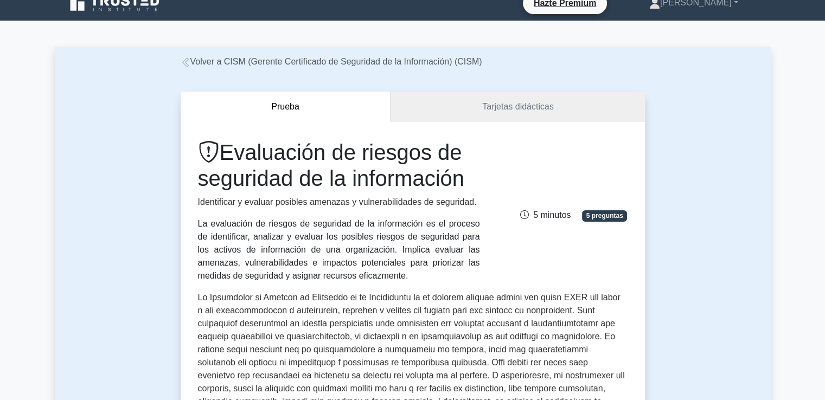
scroll to position [0, 0]
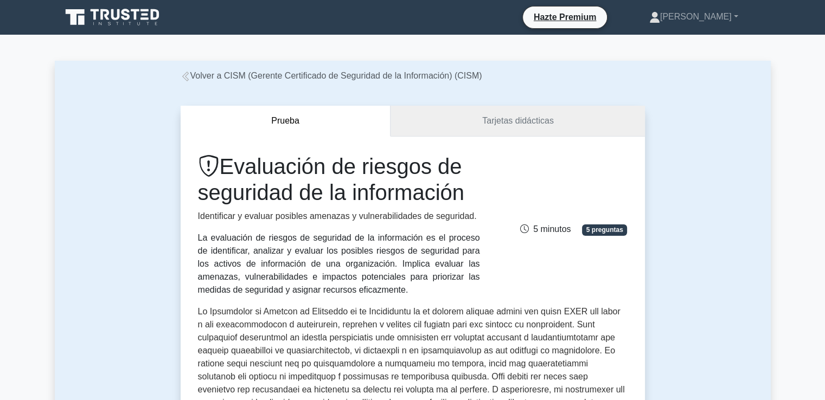
click at [468, 127] on link "Tarjetas didácticas" at bounding box center [517, 121] width 254 height 31
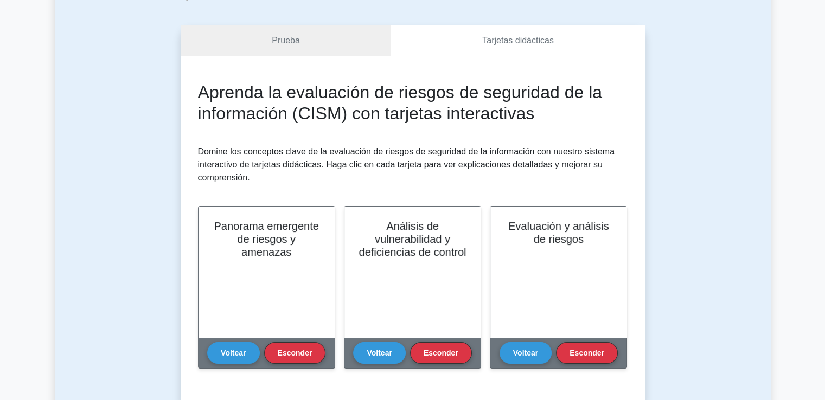
scroll to position [163, 0]
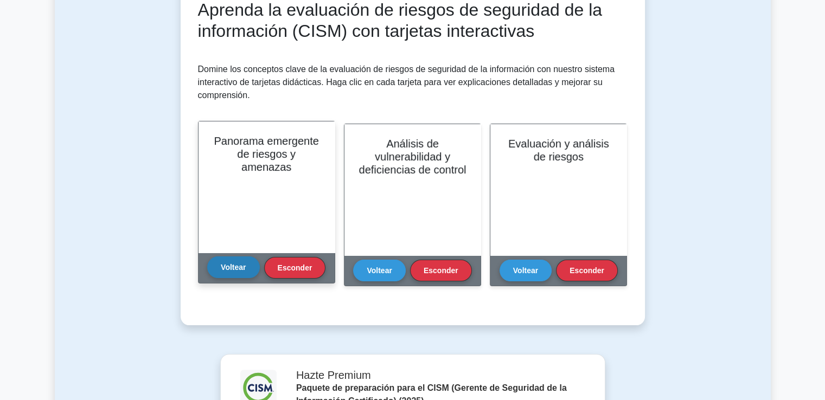
click at [228, 264] on font "Voltear" at bounding box center [233, 267] width 25 height 9
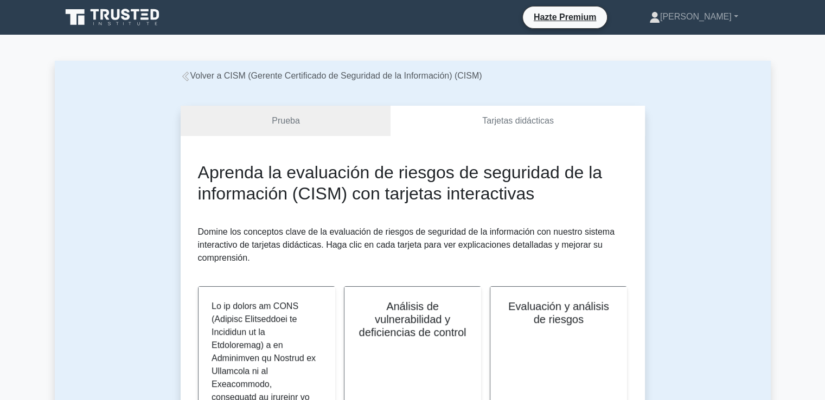
scroll to position [108, 0]
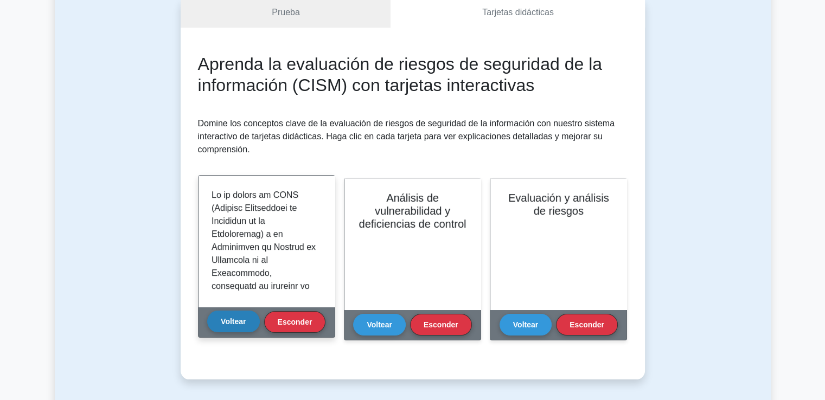
click at [222, 324] on font "Voltear" at bounding box center [233, 321] width 25 height 9
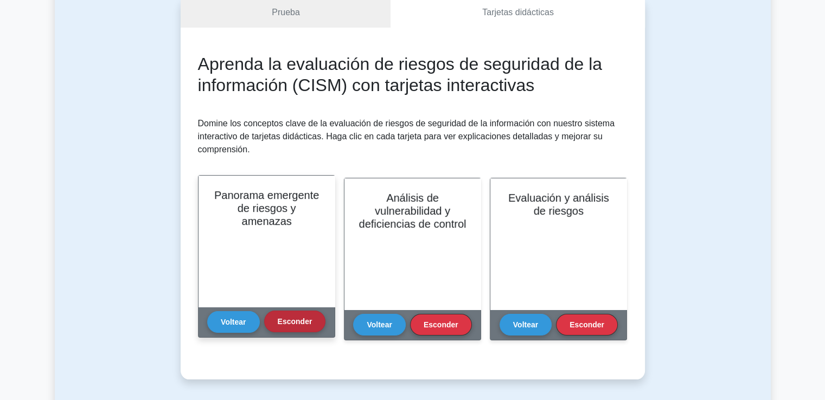
click at [292, 320] on font "Esconder" at bounding box center [295, 321] width 35 height 9
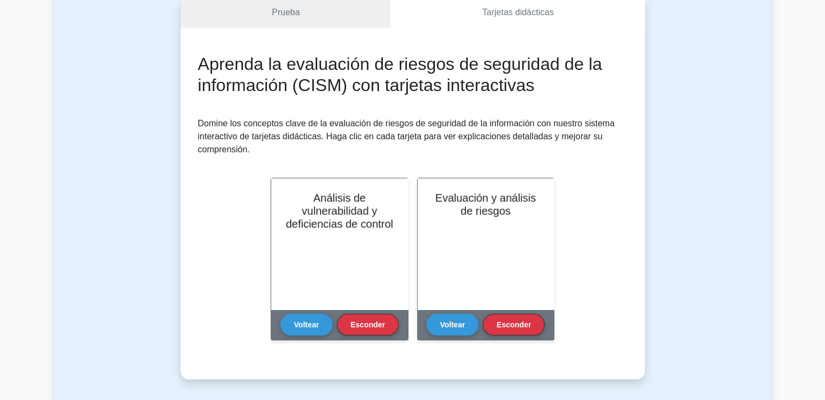
click at [292, 320] on button "Voltear" at bounding box center [306, 325] width 52 height 22
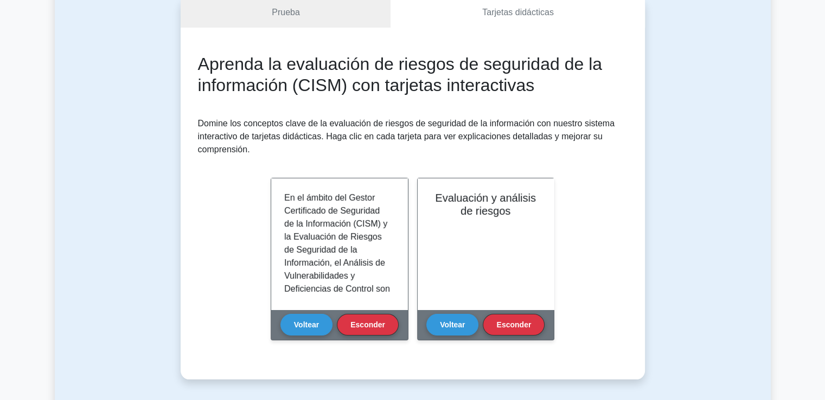
click at [292, 320] on button "Voltear" at bounding box center [306, 325] width 52 height 22
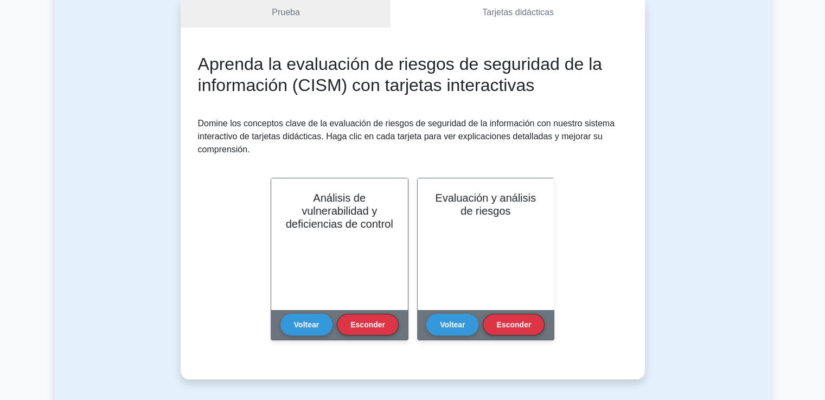
click at [292, 320] on button "Voltear" at bounding box center [306, 325] width 52 height 22
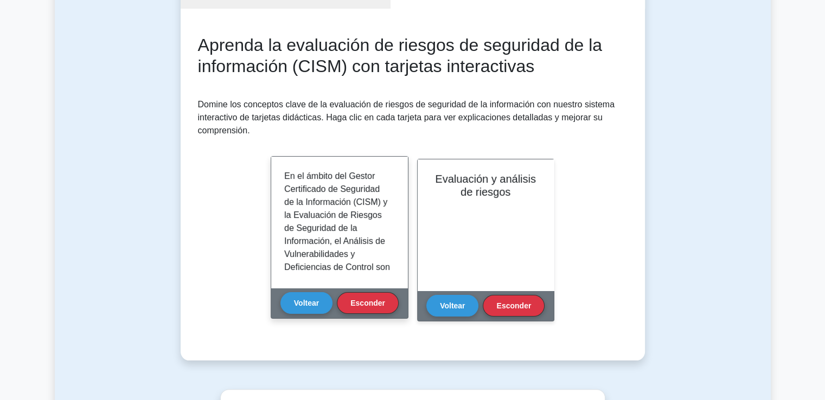
scroll to position [163, 0]
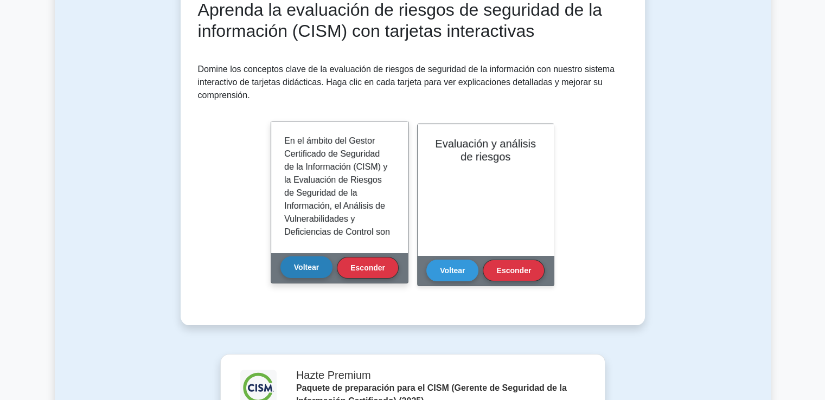
click at [306, 273] on button "Voltear" at bounding box center [306, 267] width 52 height 22
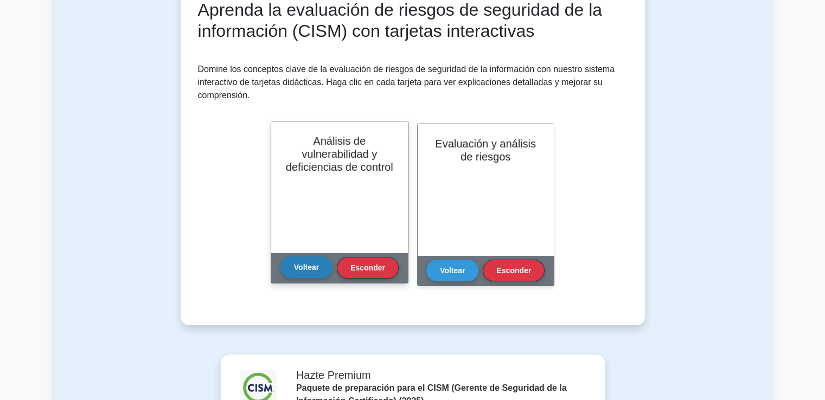
click at [307, 273] on button "Voltear" at bounding box center [306, 267] width 52 height 22
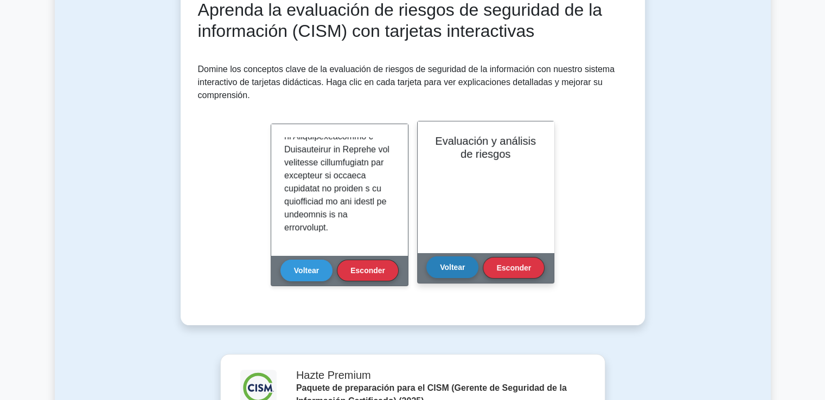
click at [450, 268] on font "Voltear" at bounding box center [452, 267] width 25 height 9
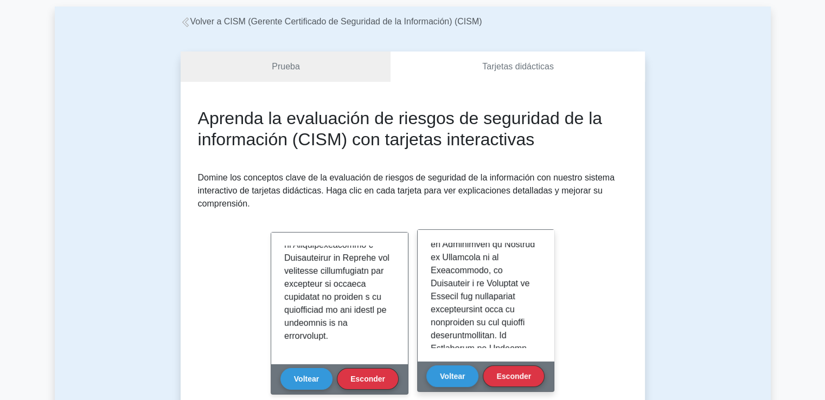
scroll to position [108, 0]
click at [440, 374] on font "Voltear" at bounding box center [452, 375] width 25 height 9
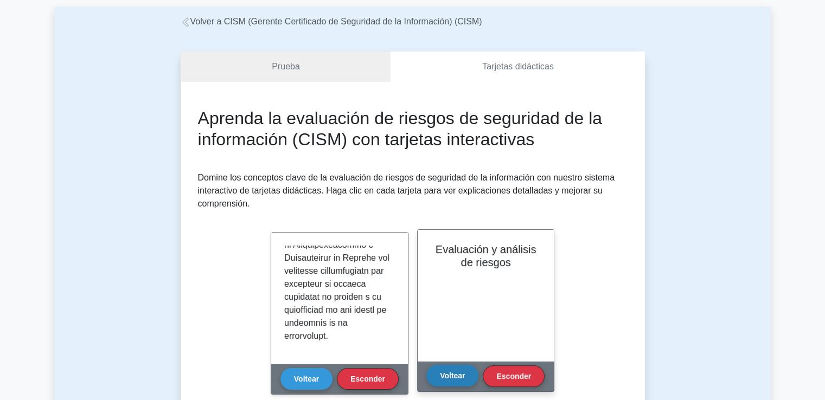
click at [441, 374] on font "Voltear" at bounding box center [452, 375] width 25 height 9
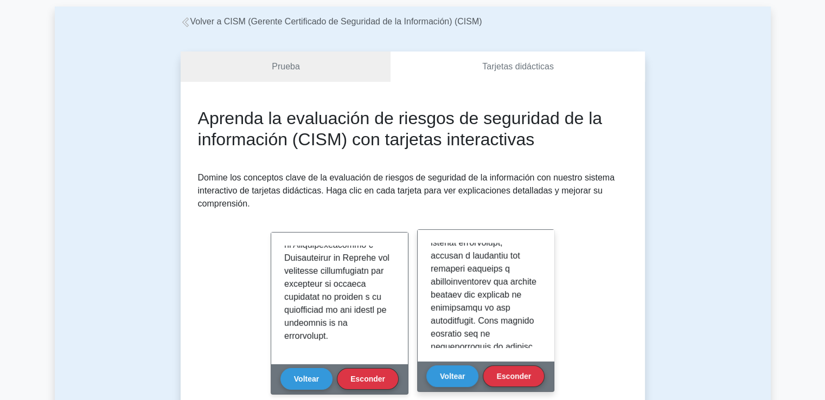
scroll to position [217, 0]
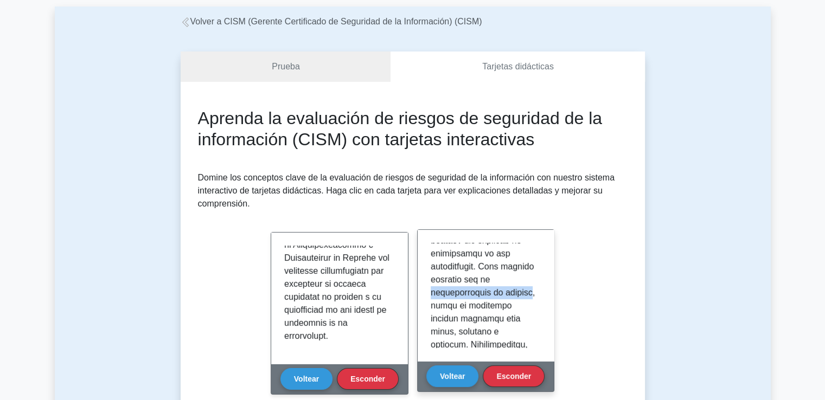
drag, startPoint x: 429, startPoint y: 292, endPoint x: 520, endPoint y: 289, distance: 91.1
click at [520, 289] on div at bounding box center [486, 295] width 136 height 131
drag, startPoint x: 430, startPoint y: 309, endPoint x: 513, endPoint y: 302, distance: 83.3
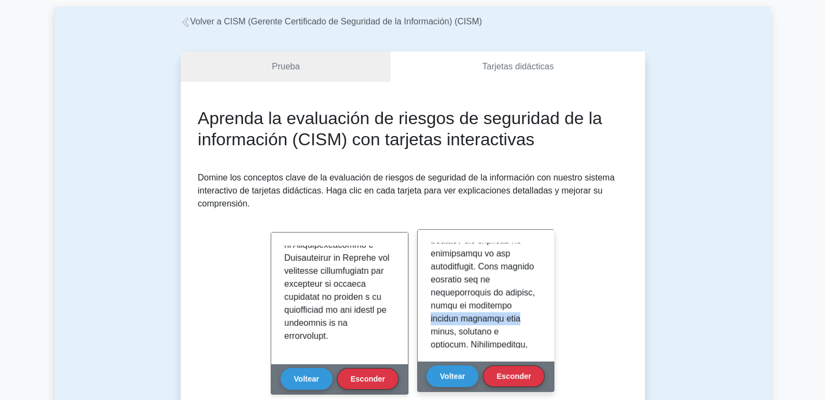
drag, startPoint x: 427, startPoint y: 318, endPoint x: 519, endPoint y: 313, distance: 92.3
click at [519, 313] on div at bounding box center [486, 295] width 136 height 131
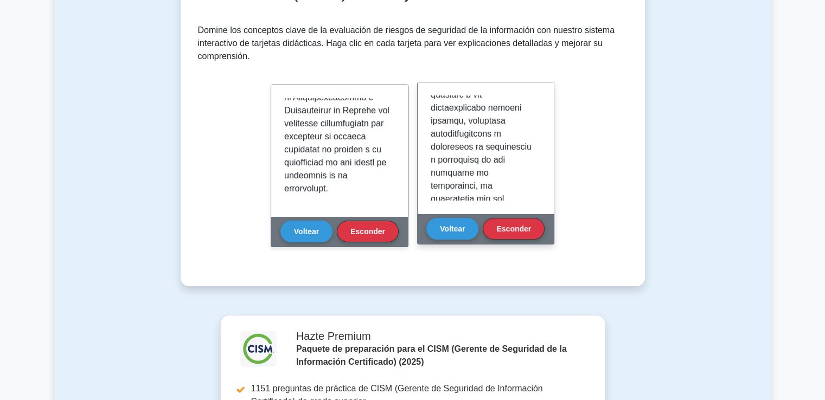
scroll to position [54, 0]
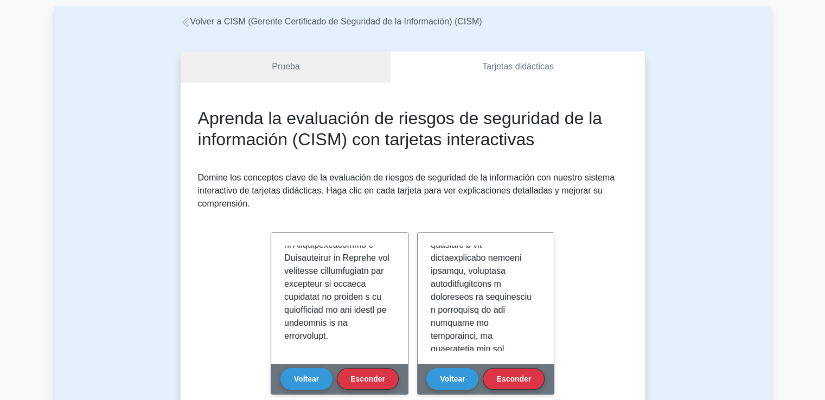
click at [245, 66] on link "Prueba" at bounding box center [286, 67] width 210 height 31
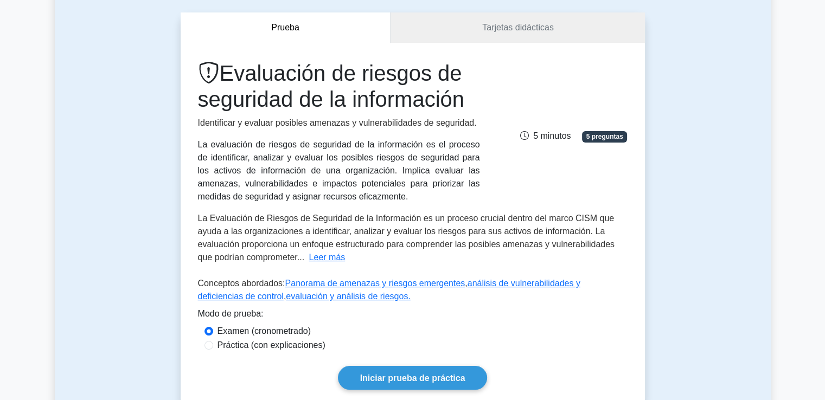
scroll to position [108, 0]
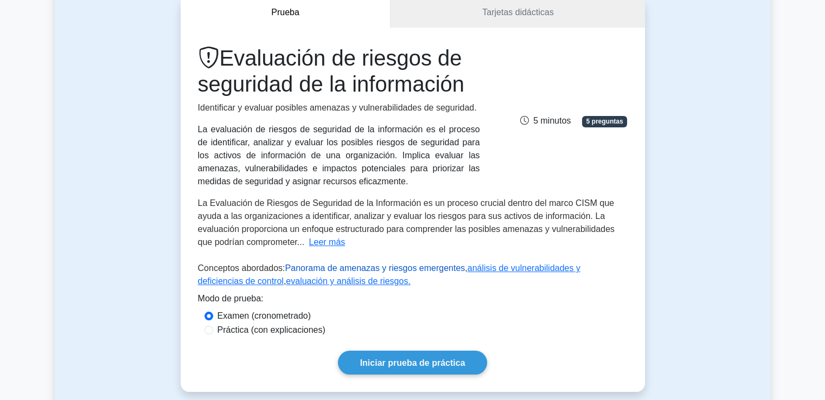
click at [349, 269] on font "Panorama de amenazas y riesgos emergentes" at bounding box center [375, 268] width 180 height 9
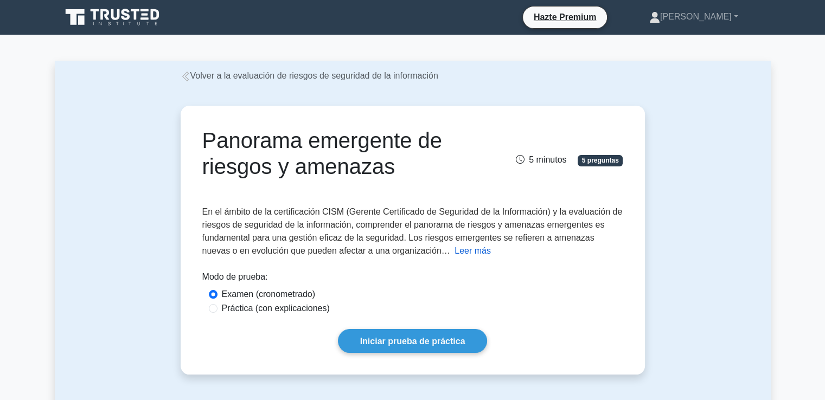
click at [454, 250] on font "Leer más" at bounding box center [472, 250] width 36 height 9
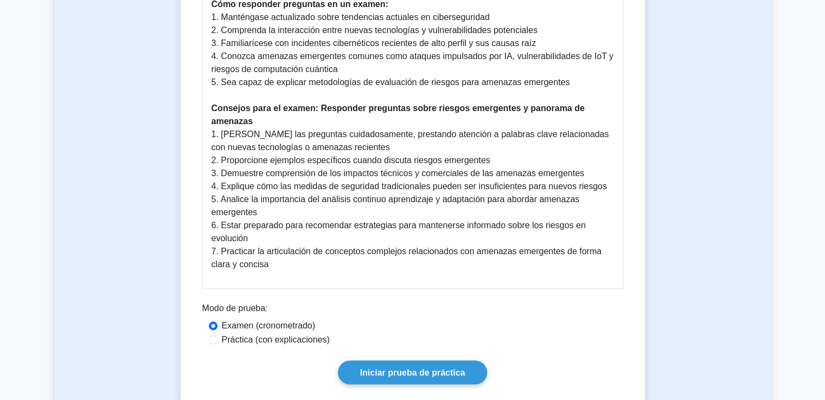
scroll to position [868, 0]
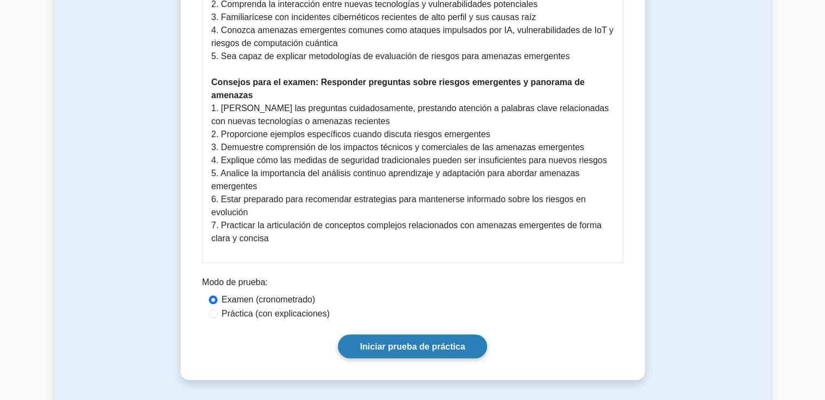
click at [410, 344] on font "Iniciar prueba de práctica" at bounding box center [412, 346] width 105 height 9
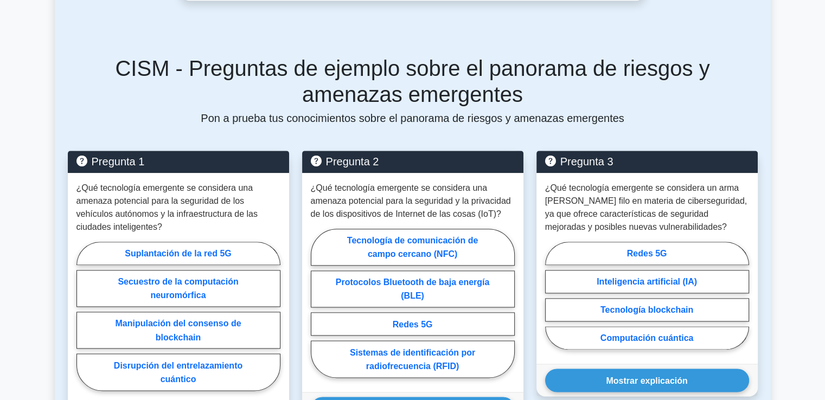
scroll to position [1301, 0]
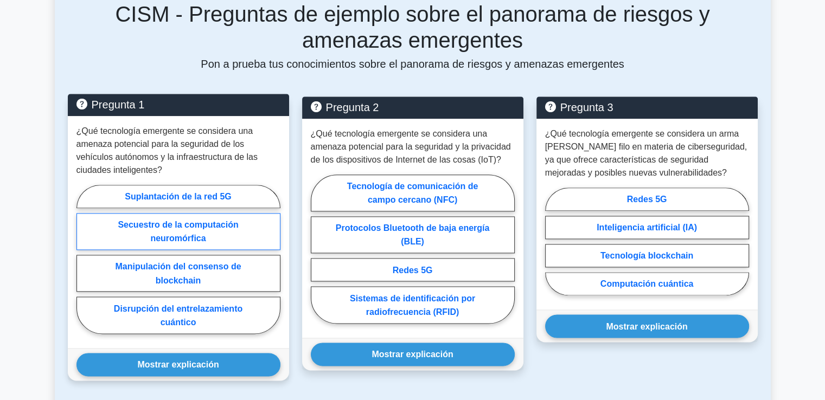
click at [158, 231] on label "Secuestro de la computación neuromórfica" at bounding box center [178, 231] width 204 height 37
click at [84, 259] on input "Secuestro de la computación neuromórfica" at bounding box center [79, 262] width 7 height 7
radio input "true"
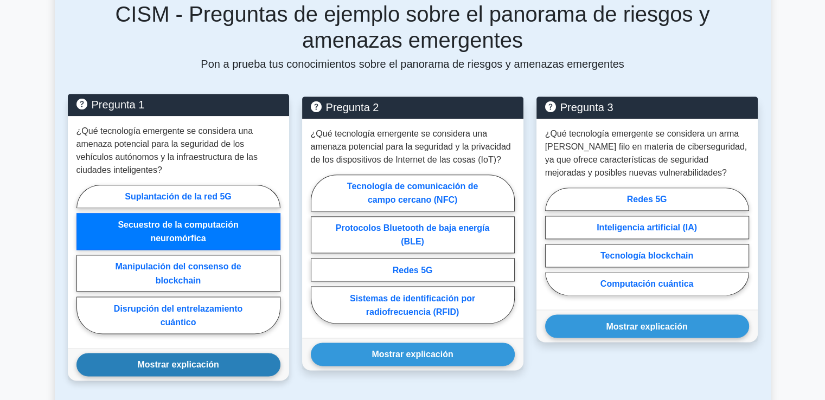
click at [174, 363] on font "Mostrar explicación" at bounding box center [177, 364] width 81 height 9
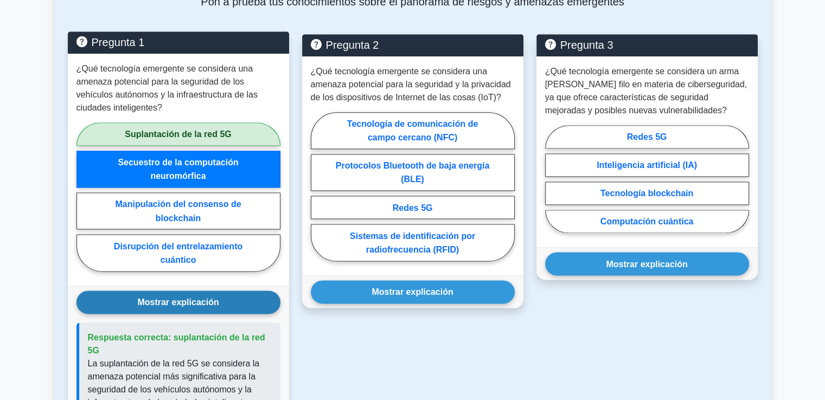
scroll to position [1356, 0]
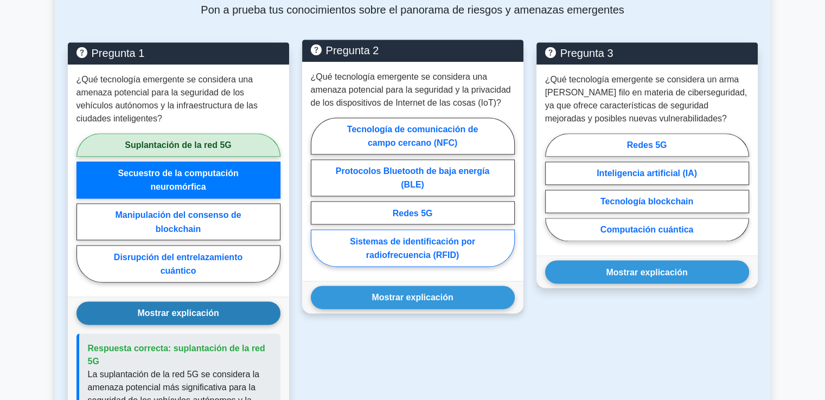
click at [409, 249] on label "Sistemas de identificación por radiofrecuencia (RFID)" at bounding box center [413, 247] width 204 height 37
click at [318, 198] on input "Sistemas de identificación por radiofrecuencia (RFID)" at bounding box center [314, 194] width 7 height 7
radio input "true"
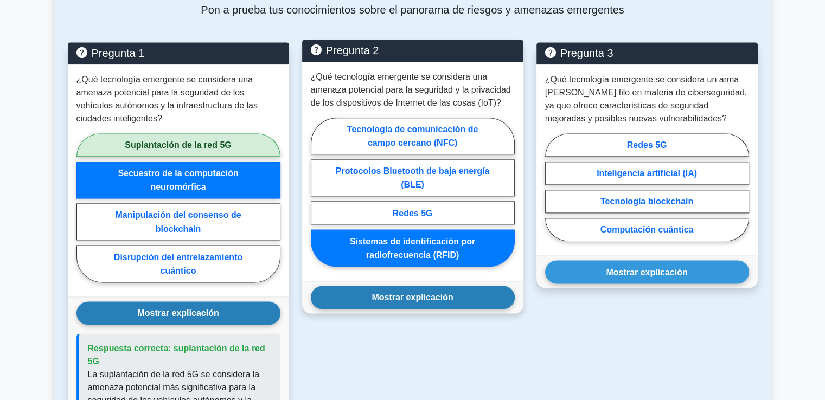
click at [404, 301] on font "Mostrar explicación" at bounding box center [411, 297] width 81 height 9
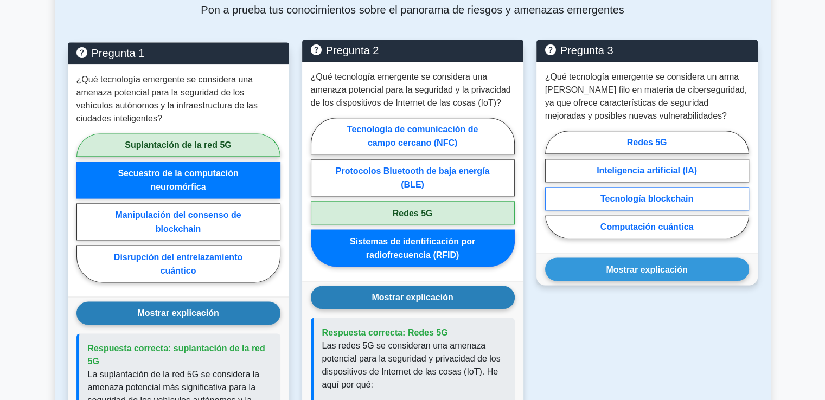
click at [630, 196] on font "Tecnología blockchain" at bounding box center [646, 198] width 93 height 9
click at [552, 191] on input "Tecnología blockchain" at bounding box center [548, 187] width 7 height 7
radio input "true"
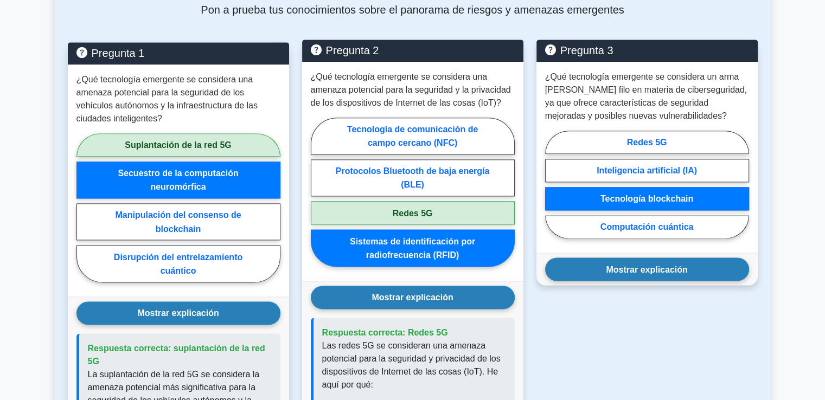
click at [638, 274] on font "Mostrar explicación" at bounding box center [646, 269] width 81 height 9
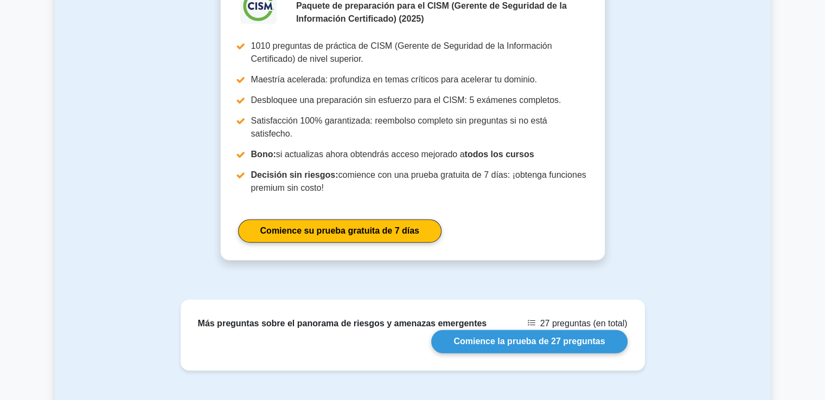
scroll to position [2494, 0]
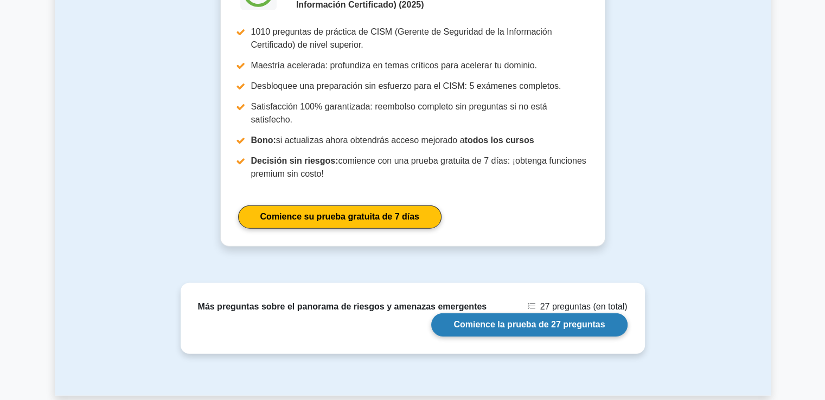
click at [557, 313] on link "Comience la prueba de 27 preguntas" at bounding box center [529, 324] width 196 height 23
click at [505, 313] on link "Comience la prueba de 27 preguntas" at bounding box center [529, 324] width 196 height 23
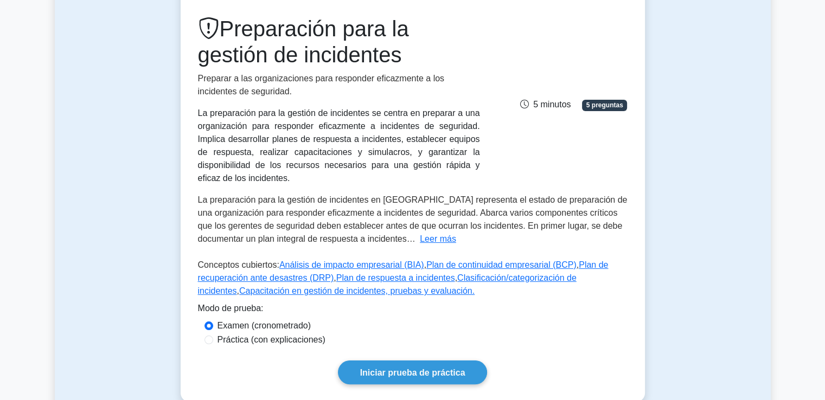
scroll to position [163, 0]
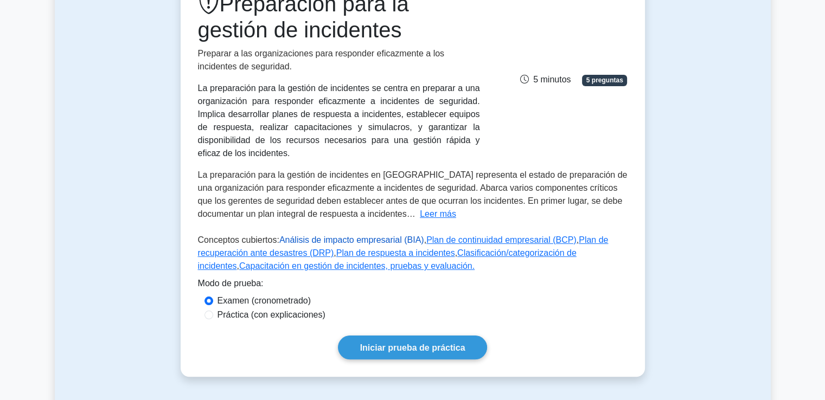
click at [331, 235] on font "Análisis de impacto empresarial (BIA)" at bounding box center [351, 239] width 145 height 9
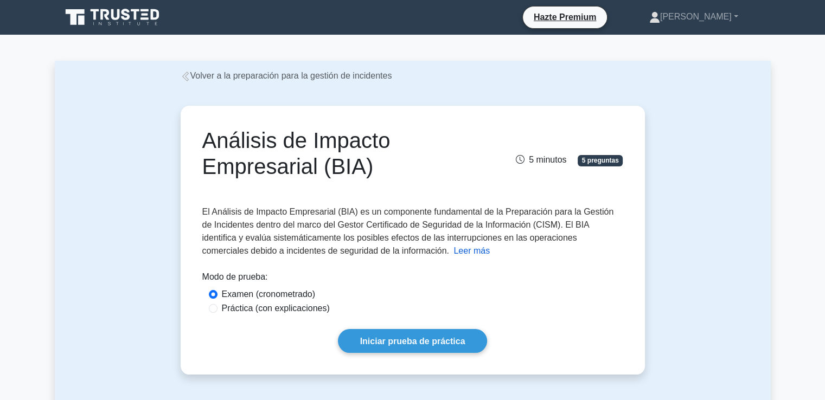
click at [453, 252] on font "Leer más" at bounding box center [471, 250] width 36 height 9
